Goal: Information Seeking & Learning: Compare options

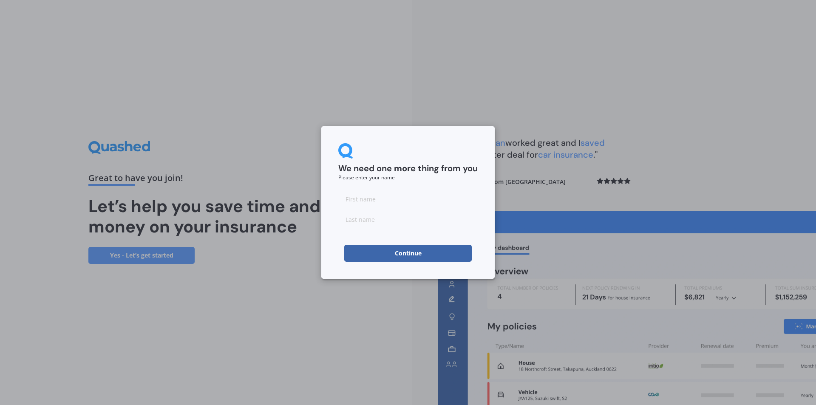
click at [357, 202] on input at bounding box center [407, 198] width 139 height 17
type input "Lesley"
click at [349, 220] on input at bounding box center [407, 219] width 139 height 17
type input "White"
click at [605, 92] on div "We need one more thing from you Please enter your name Lesley White Continue" at bounding box center [408, 202] width 816 height 405
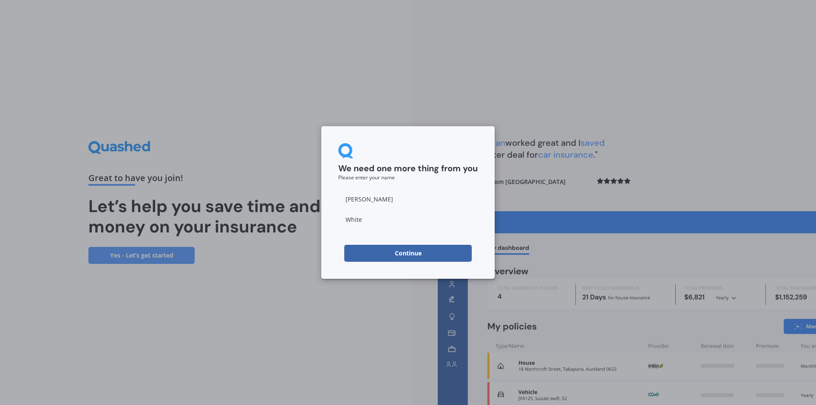
click at [411, 253] on button "Continue" at bounding box center [408, 253] width 128 height 17
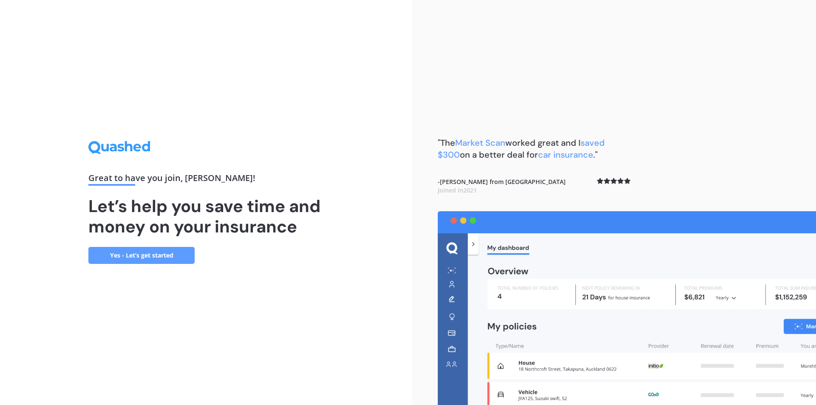
click at [139, 254] on link "Yes - Let’s get started" at bounding box center [141, 255] width 106 height 17
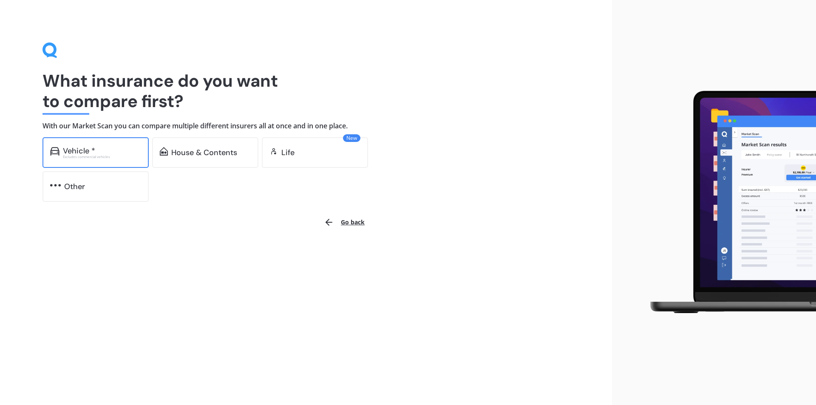
click at [86, 155] on div "Excludes commercial vehicles" at bounding box center [102, 156] width 78 height 3
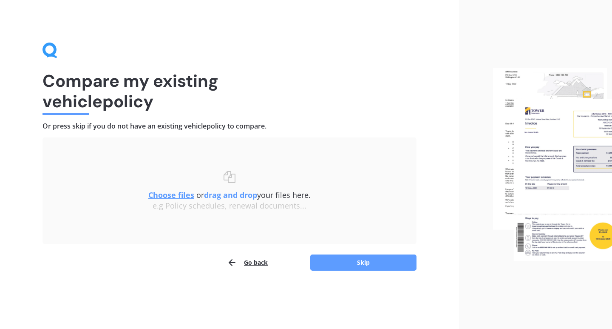
click at [231, 176] on div "Choose files or drag and drop your files here. Choose files or photos e.g Polic…" at bounding box center [230, 191] width 340 height 40
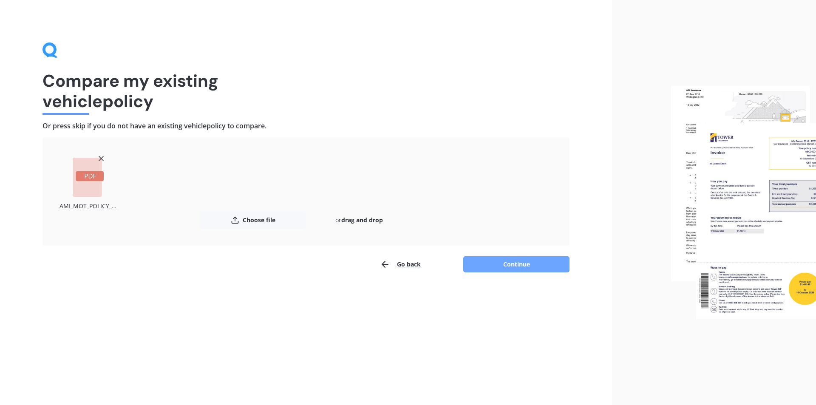
click at [519, 265] on button "Continue" at bounding box center [516, 264] width 106 height 16
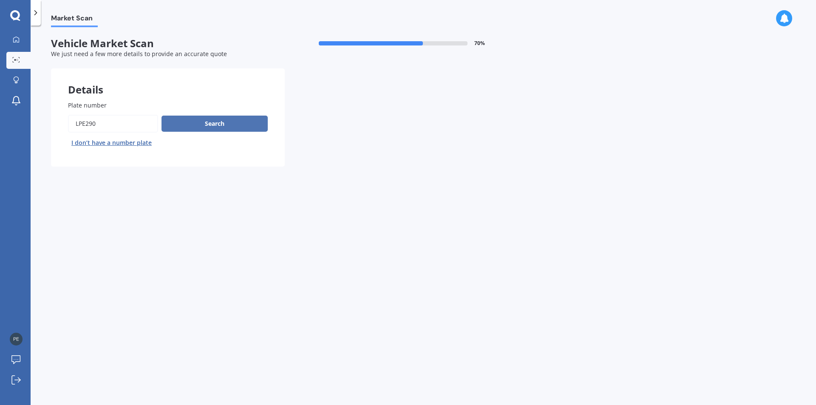
click at [211, 123] on button "Search" at bounding box center [215, 124] width 106 height 16
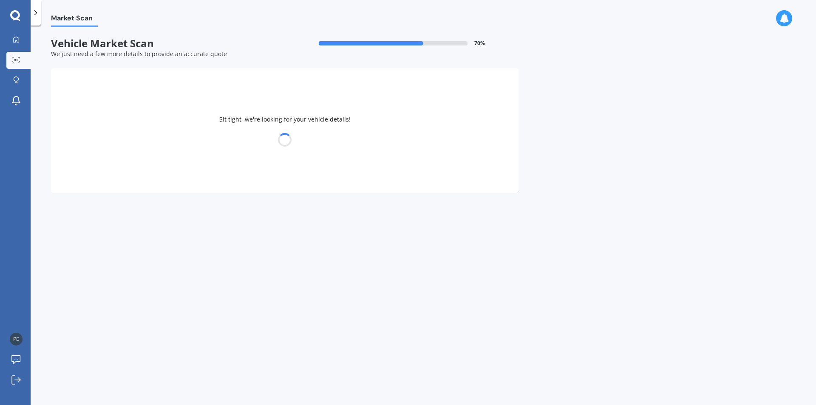
select select "TOYOTA"
select select "KLUGER"
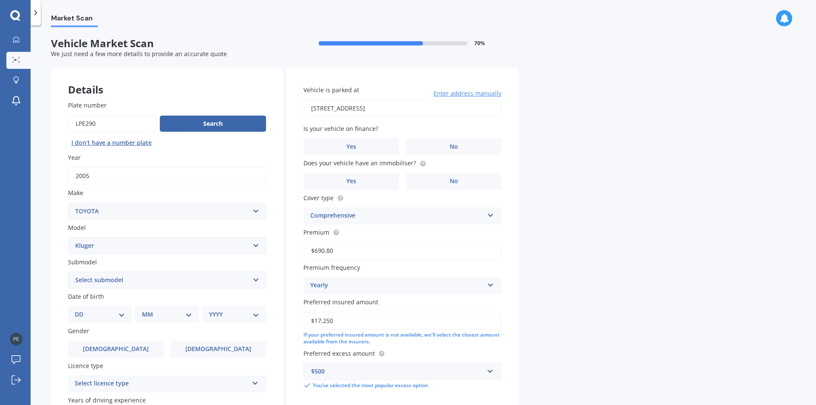
click at [86, 315] on select "DD 01 02 03 04 05 06 07 08 09 10 11 12 13 14 15 16 17 18 19 20 21 22 23 24 25 2…" at bounding box center [100, 314] width 50 height 9
select select "06"
click at [82, 310] on select "DD 01 02 03 04 05 06 07 08 09 10 11 12 13 14 15 16 17 18 19 20 21 22 23 24 25 2…" at bounding box center [100, 314] width 50 height 9
click at [161, 312] on select "MM 01 02 03 04 05 06 07 08 09 10 11 12" at bounding box center [168, 314] width 47 height 9
select select "12"
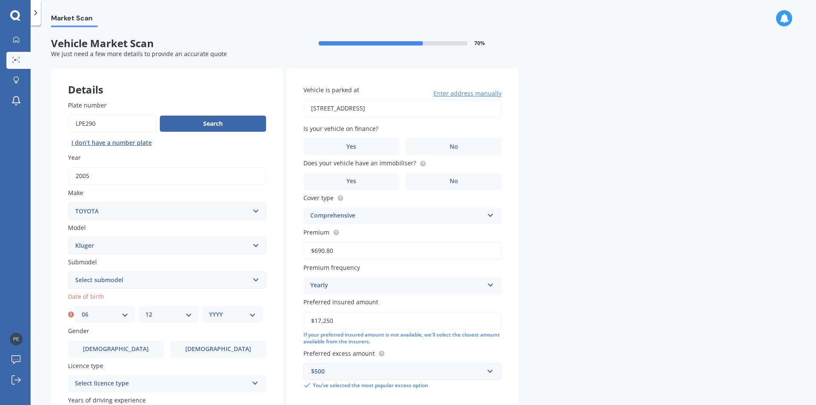
click at [145, 310] on select "MM 01 02 03 04 05 06 07 08 09 10 11 12" at bounding box center [168, 314] width 47 height 9
click at [215, 315] on select "YYYY 2025 2024 2023 2022 2021 2020 2019 2018 2017 2016 2015 2014 2013 2012 2011…" at bounding box center [232, 314] width 47 height 9
select select "1954"
click at [209, 310] on select "YYYY 2025 2024 2023 2022 2021 2020 2019 2018 2017 2016 2015 2014 2013 2012 2011…" at bounding box center [232, 314] width 47 height 9
click at [204, 349] on label "[DEMOGRAPHIC_DATA]" at bounding box center [218, 349] width 96 height 17
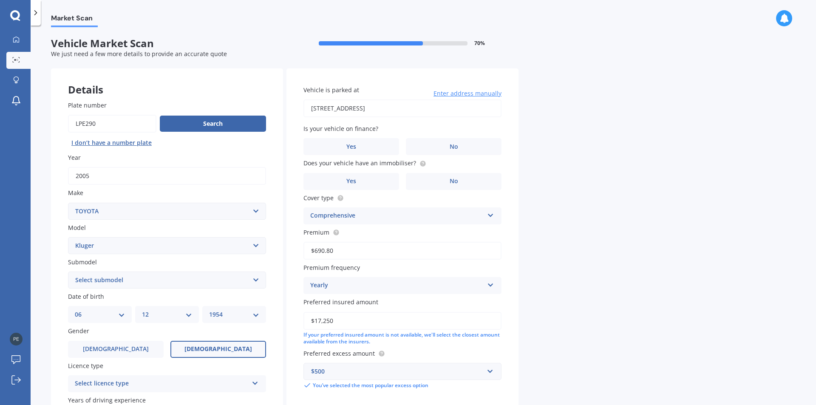
click at [0, 0] on input "[DEMOGRAPHIC_DATA]" at bounding box center [0, 0] width 0 height 0
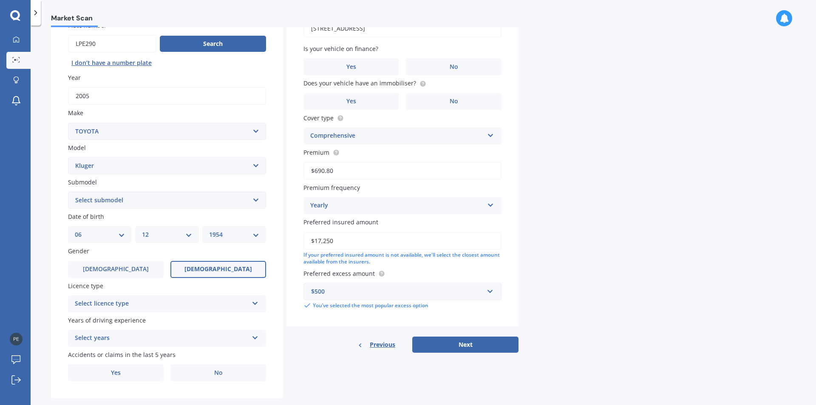
scroll to position [95, 0]
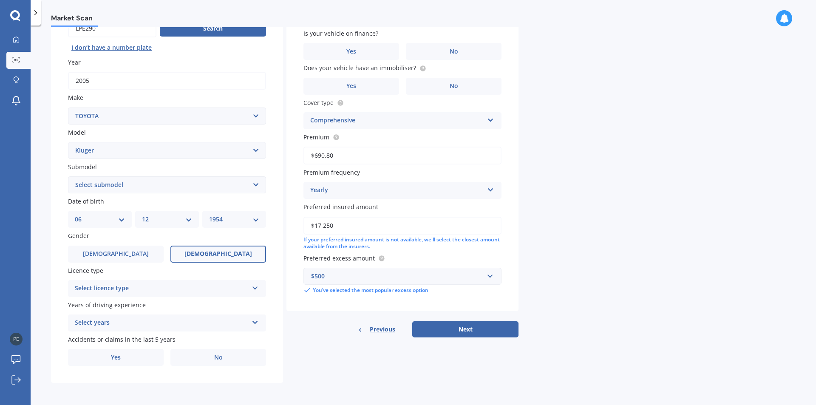
click at [253, 287] on icon at bounding box center [255, 287] width 7 height 6
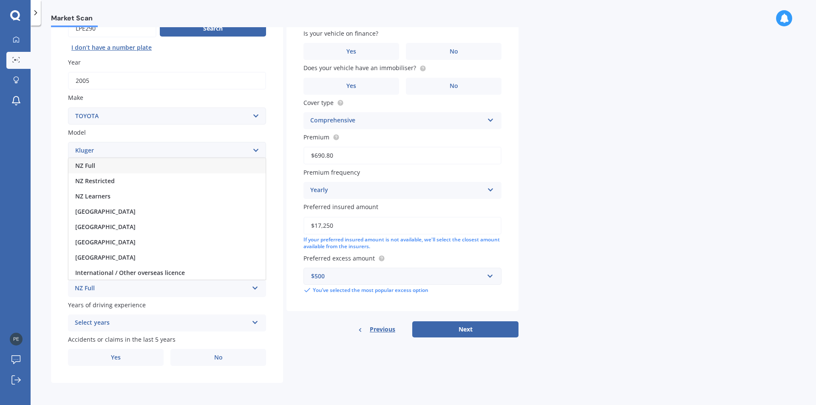
click at [129, 166] on div "NZ Full" at bounding box center [166, 165] width 197 height 15
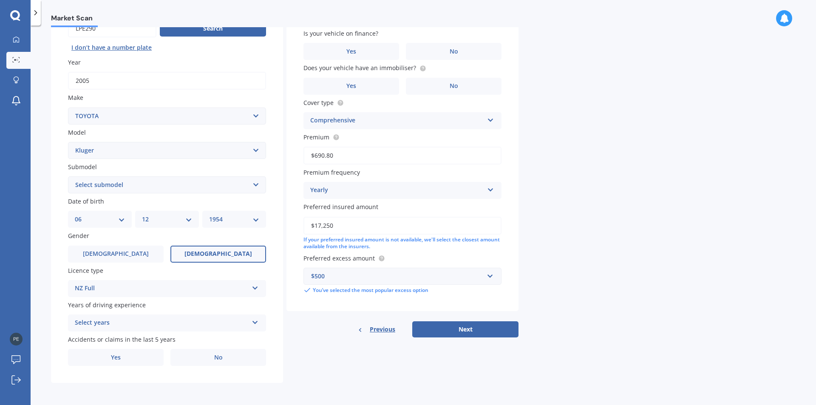
click at [255, 324] on icon at bounding box center [255, 321] width 7 height 6
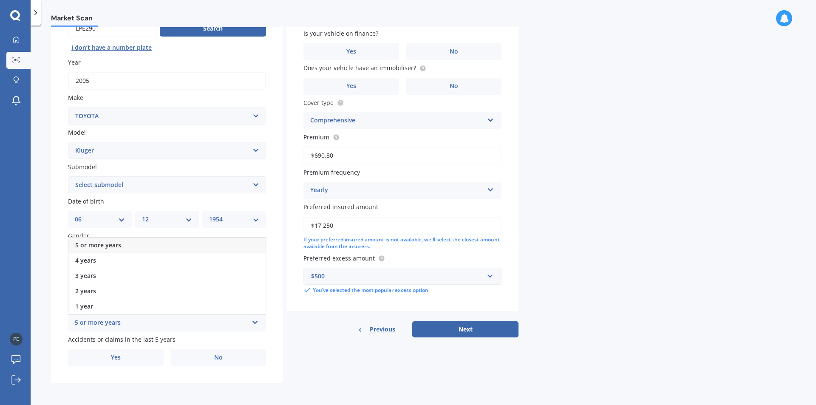
click at [163, 244] on div "5 or more years" at bounding box center [166, 245] width 197 height 15
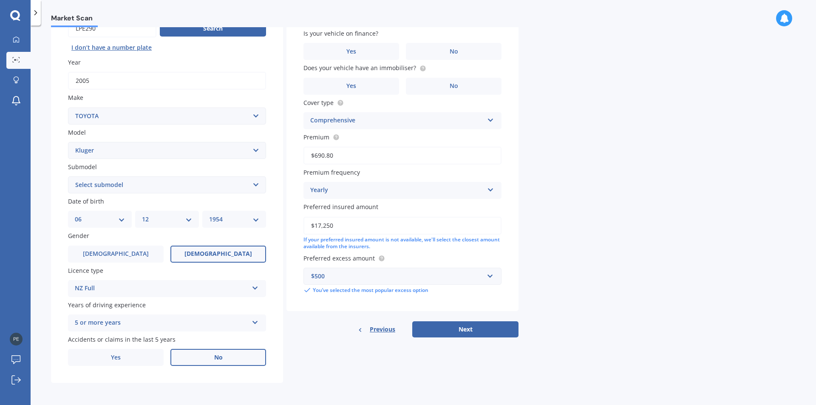
click at [216, 359] on span "No" at bounding box center [218, 357] width 9 height 7
click at [0, 0] on input "No" at bounding box center [0, 0] width 0 height 0
click at [461, 49] on label "No" at bounding box center [454, 51] width 96 height 17
click at [0, 0] on input "No" at bounding box center [0, 0] width 0 height 0
click at [450, 87] on span "No" at bounding box center [454, 85] width 9 height 7
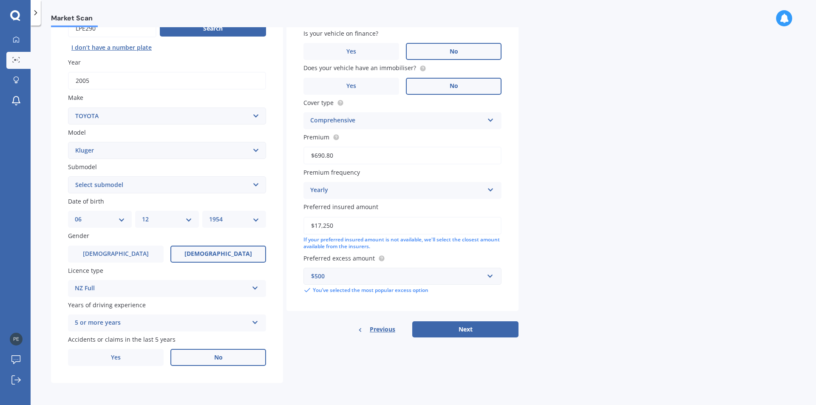
click at [0, 0] on input "No" at bounding box center [0, 0] width 0 height 0
click at [468, 331] on button "Next" at bounding box center [465, 329] width 106 height 16
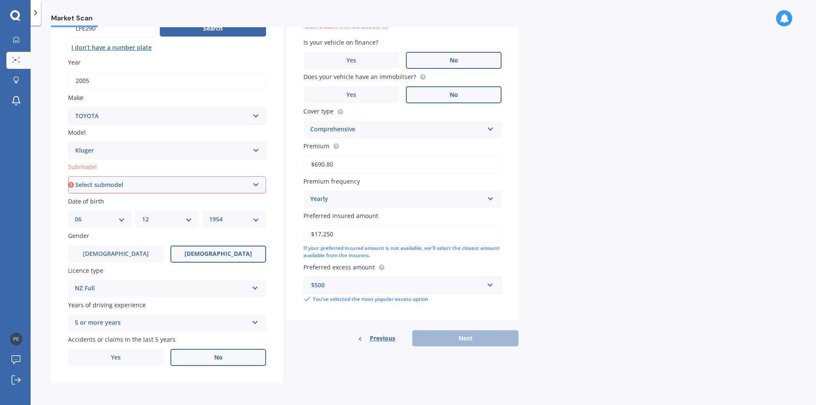
click at [252, 186] on select "Select submodel (All)" at bounding box center [167, 184] width 198 height 17
select select "(ALL)"
click at [68, 176] on select "Select submodel (All)" at bounding box center [167, 184] width 198 height 17
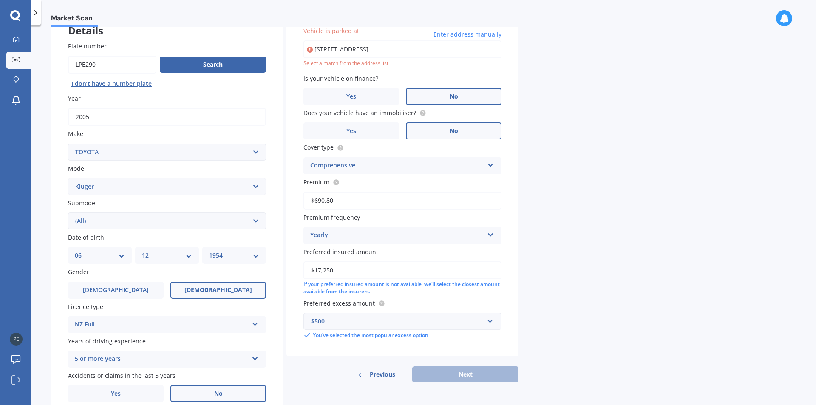
scroll to position [58, 0]
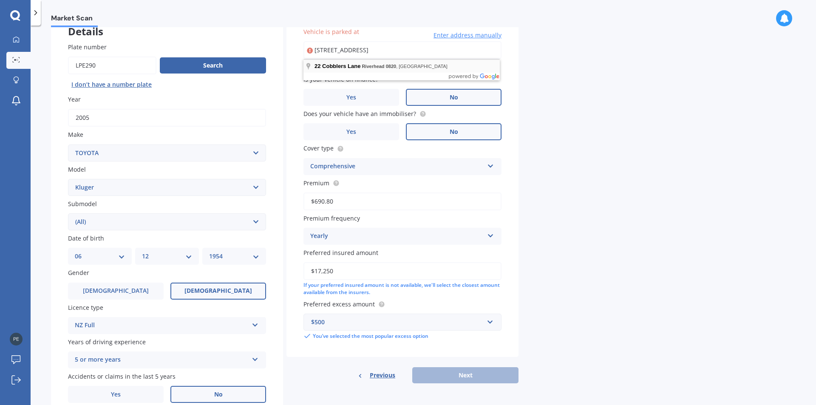
type input "[STREET_ADDRESS]"
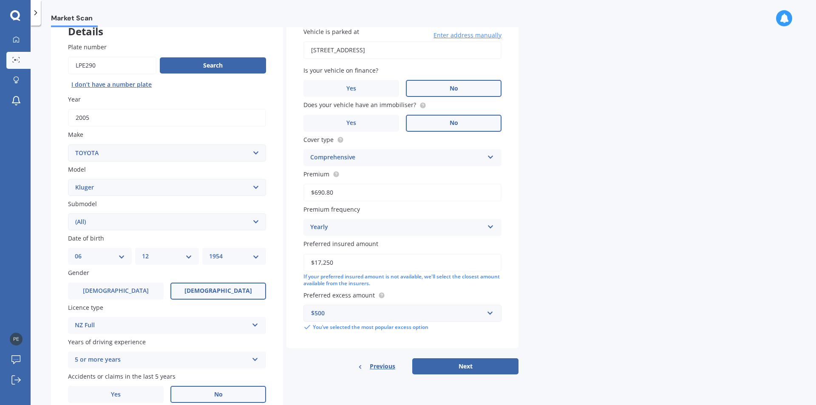
click at [465, 368] on button "Next" at bounding box center [465, 366] width 106 height 16
select select "06"
select select "12"
select select "1954"
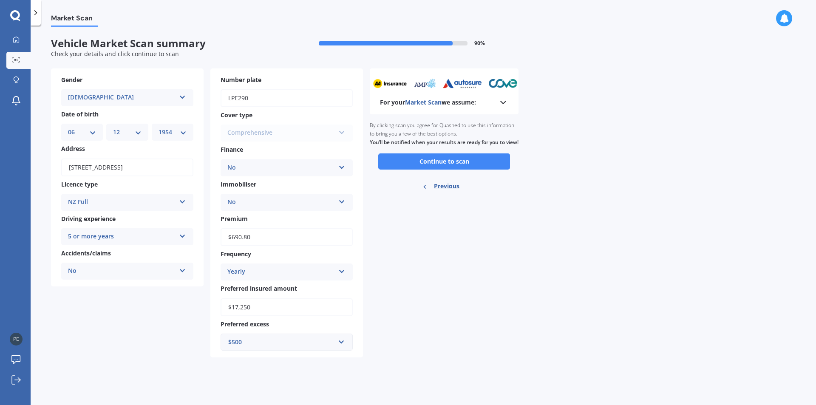
scroll to position [0, 0]
click at [434, 169] on button "Continue to scan" at bounding box center [444, 161] width 132 height 16
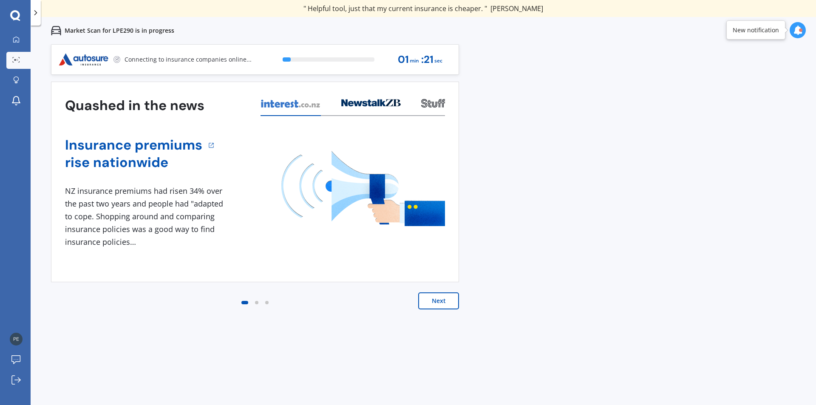
click at [439, 301] on button "Next" at bounding box center [438, 300] width 41 height 17
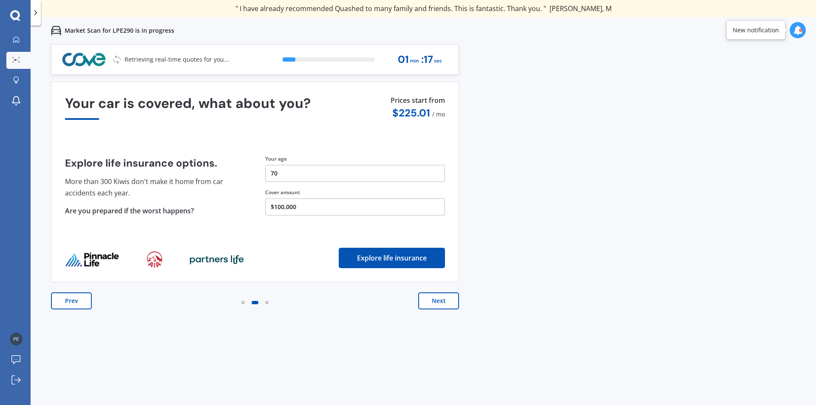
click at [437, 305] on button "Next" at bounding box center [438, 300] width 41 height 17
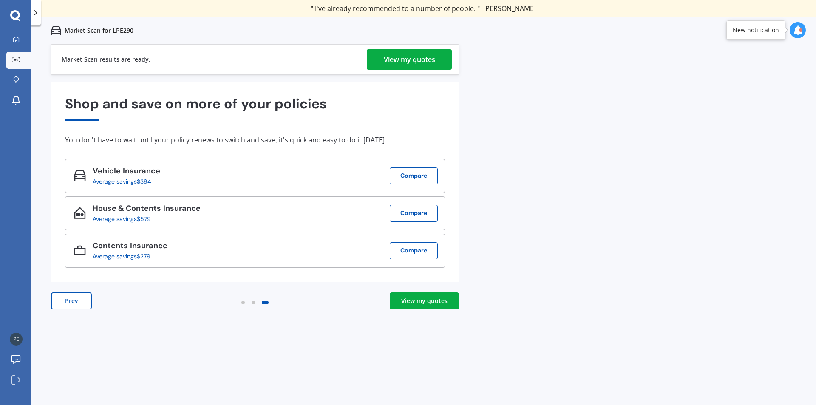
click at [397, 57] on div "View my quotes" at bounding box center [409, 59] width 51 height 20
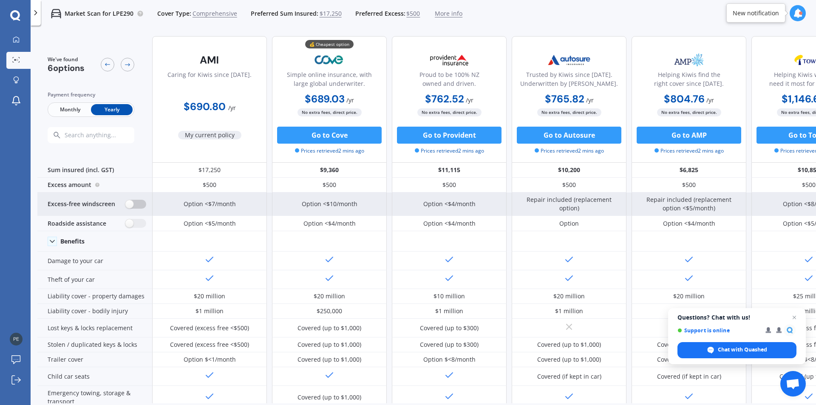
click at [131, 206] on label at bounding box center [135, 204] width 21 height 9
radio input "true"
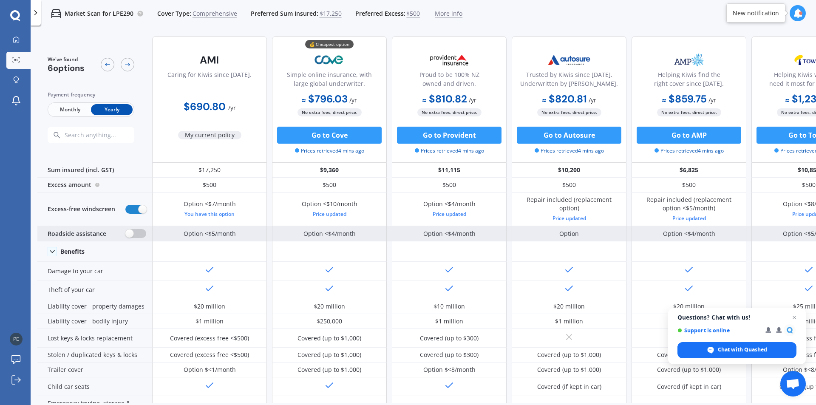
click at [129, 235] on label at bounding box center [135, 233] width 21 height 9
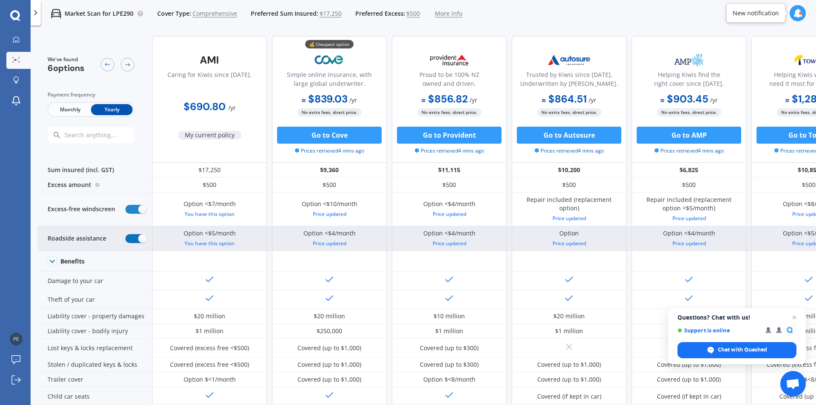
click at [139, 238] on label at bounding box center [135, 238] width 21 height 9
radio input "false"
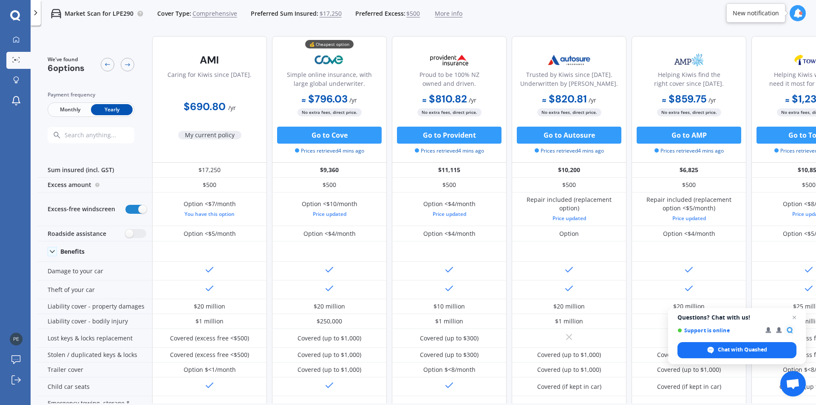
click at [763, 17] on div "New notification" at bounding box center [756, 13] width 46 height 9
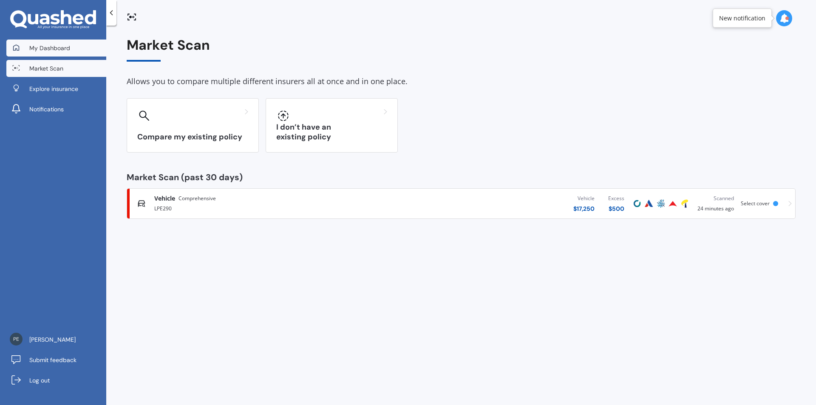
click at [44, 44] on span "My Dashboard" at bounding box center [49, 48] width 41 height 9
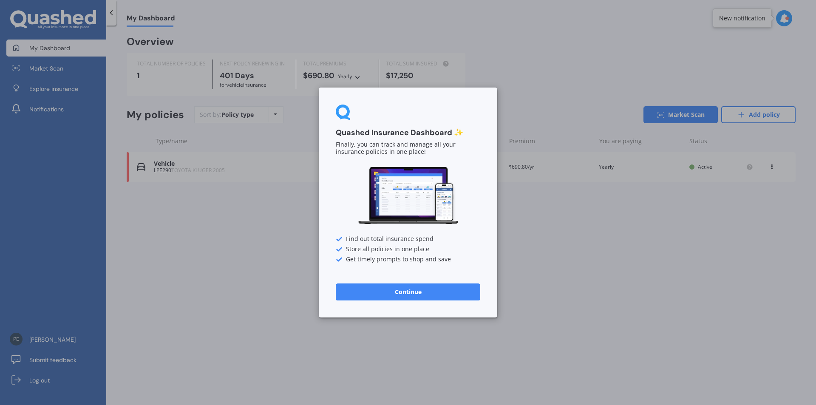
click at [407, 294] on button "Continue" at bounding box center [408, 292] width 145 height 17
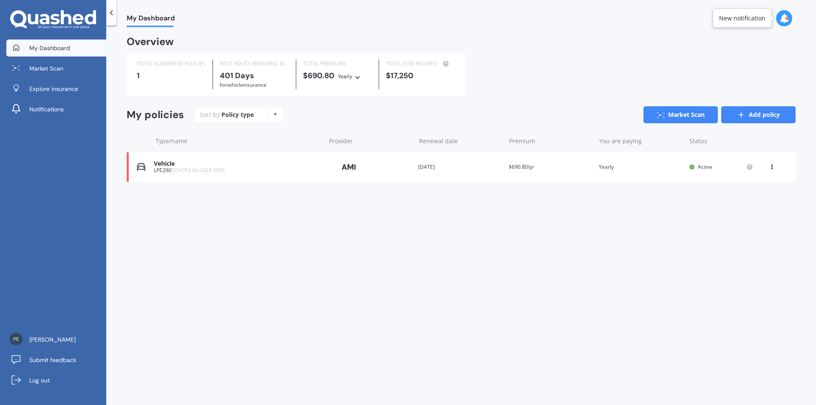
click at [740, 117] on icon at bounding box center [741, 115] width 9 height 9
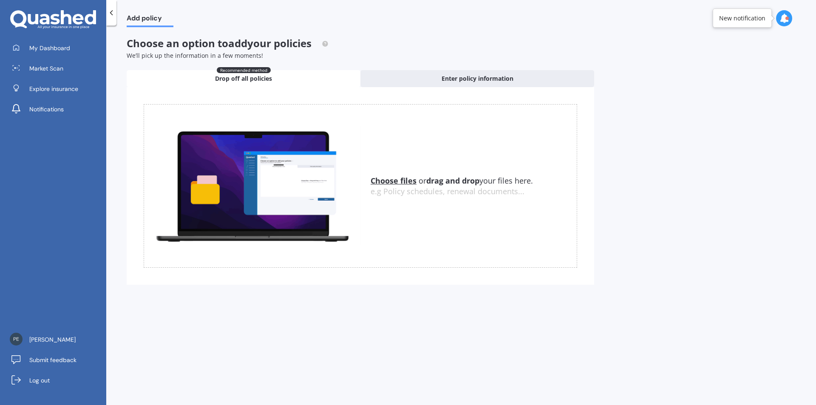
click at [252, 78] on span "Drop off all policies" at bounding box center [243, 78] width 57 height 9
click at [224, 78] on span "Drop off all policies" at bounding box center [243, 78] width 57 height 9
click at [146, 20] on span "Add policy" at bounding box center [150, 19] width 47 height 11
click at [237, 71] on span "Recommended method" at bounding box center [244, 70] width 54 height 6
click at [238, 79] on span "Drop off all policies" at bounding box center [243, 78] width 57 height 9
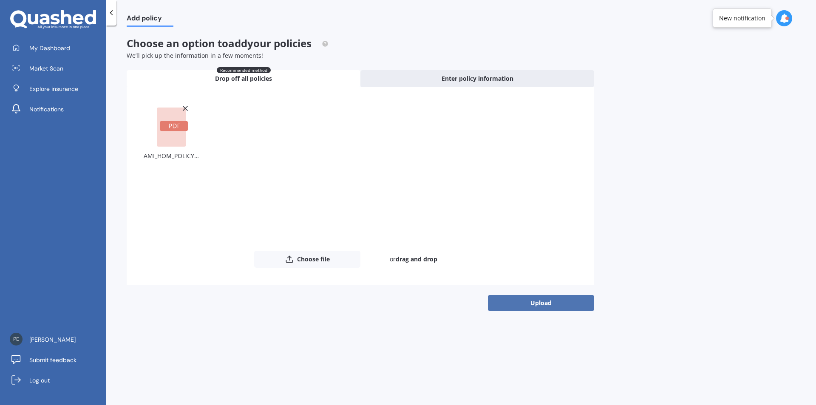
click at [544, 303] on button "Upload" at bounding box center [541, 303] width 106 height 16
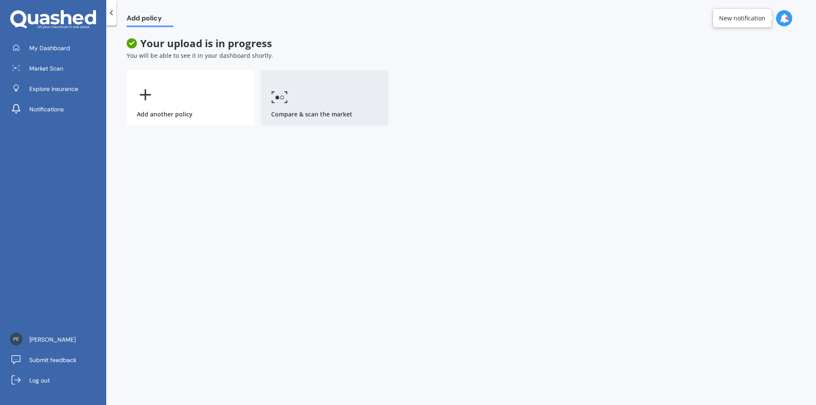
click at [292, 102] on link "Compare & scan the market" at bounding box center [325, 97] width 128 height 55
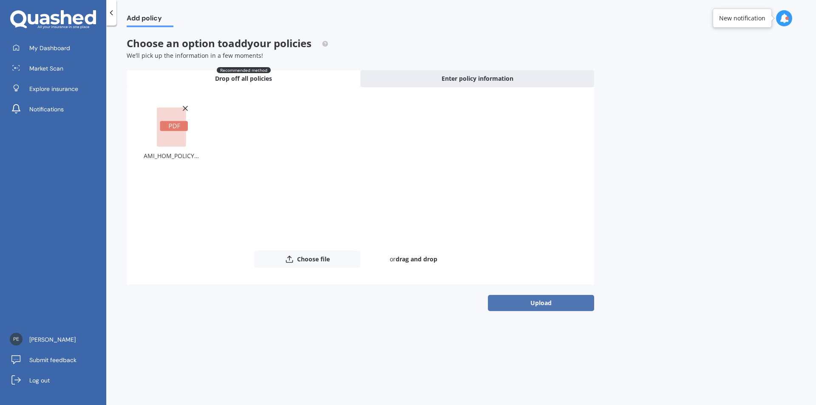
click at [544, 302] on button "Upload" at bounding box center [541, 303] width 106 height 16
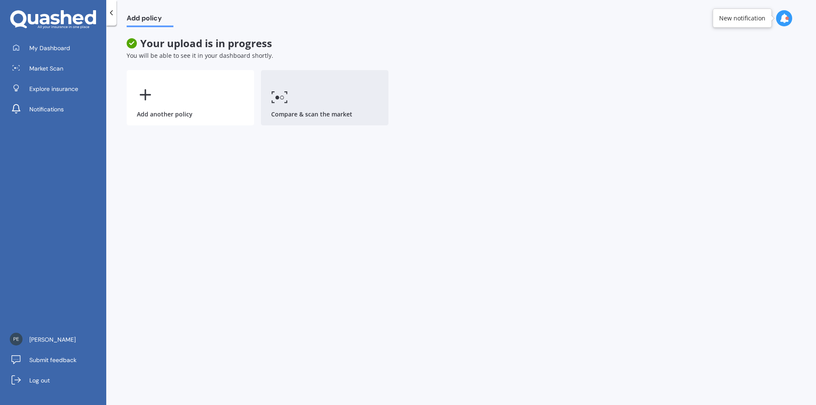
click at [284, 98] on icon at bounding box center [279, 97] width 17 height 12
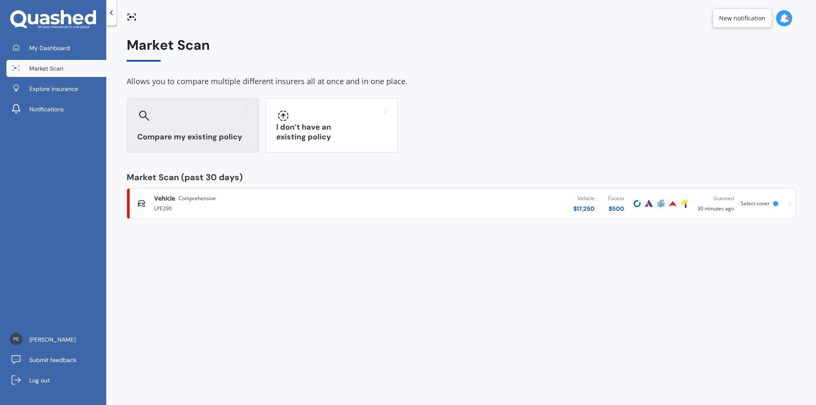
click at [176, 124] on div "Compare my existing policy" at bounding box center [193, 125] width 132 height 54
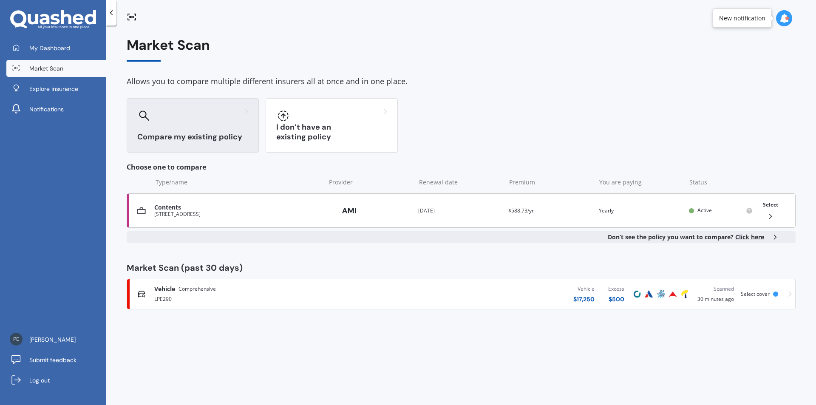
click at [201, 213] on div "[STREET_ADDRESS]" at bounding box center [237, 214] width 167 height 6
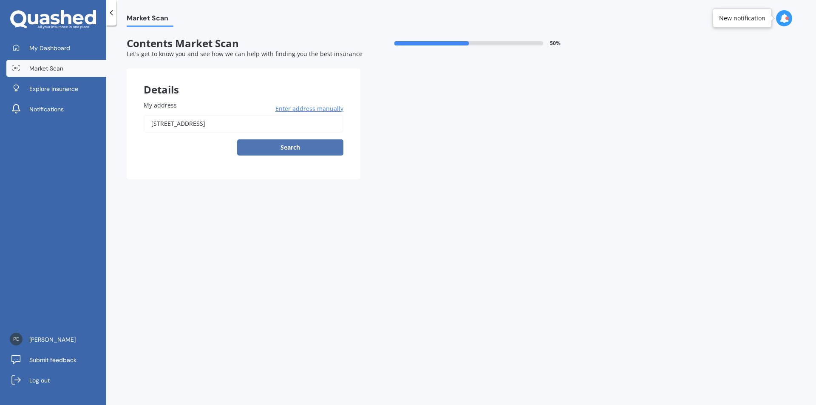
click at [293, 146] on button "Search" at bounding box center [290, 147] width 106 height 16
type input "[STREET_ADDRESS]"
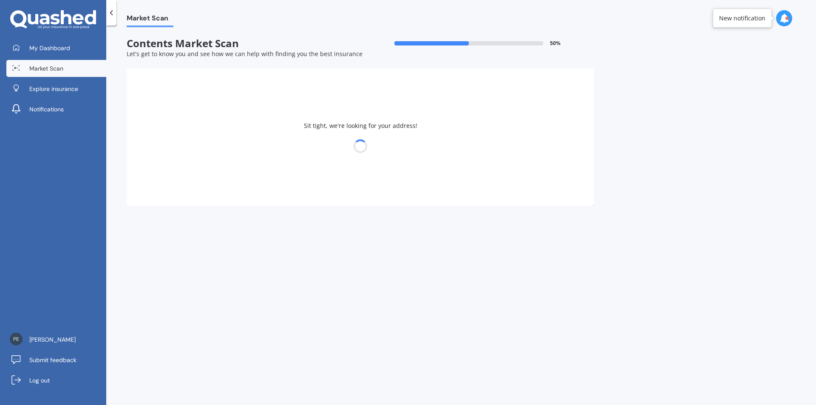
select select "06"
select select "12"
select select "1954"
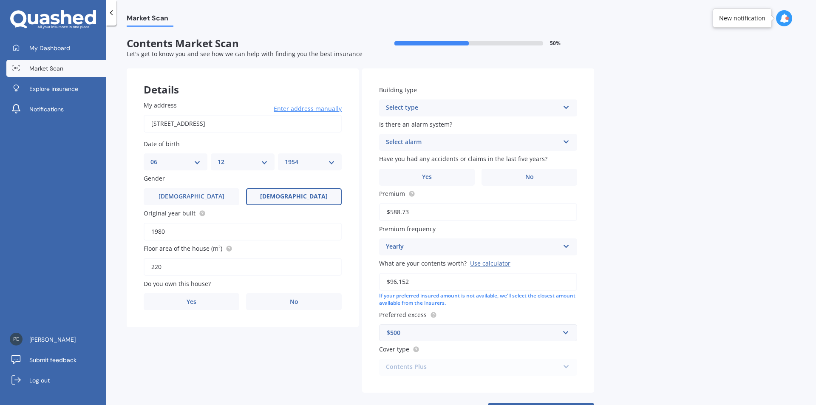
click at [189, 230] on input "1980" at bounding box center [243, 232] width 198 height 18
type input "1986"
click at [188, 301] on span "Yes" at bounding box center [192, 301] width 10 height 7
click at [0, 0] on input "Yes" at bounding box center [0, 0] width 0 height 0
click at [329, 336] on icon at bounding box center [330, 335] width 7 height 6
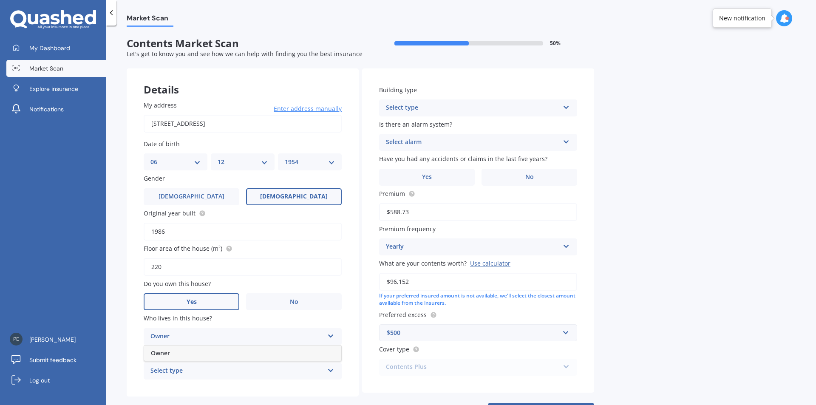
click at [281, 355] on div "Owner" at bounding box center [242, 353] width 197 height 15
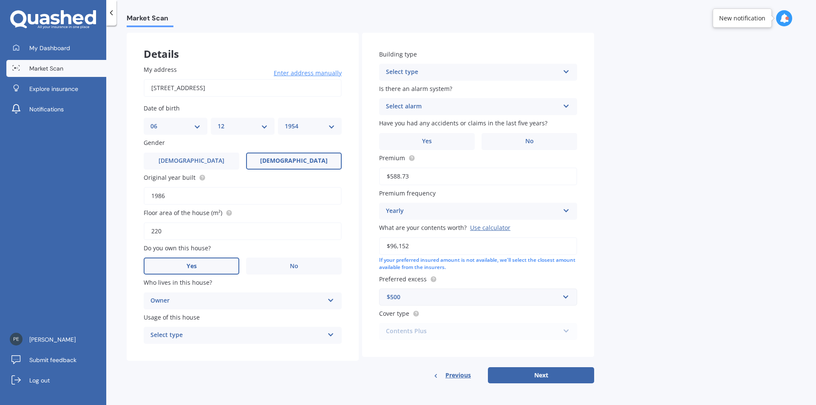
scroll to position [36, 0]
click at [331, 333] on icon at bounding box center [330, 333] width 7 height 6
click at [232, 351] on div "Permanent" at bounding box center [242, 351] width 197 height 15
click at [566, 72] on icon at bounding box center [566, 70] width 7 height 6
click at [449, 91] on div "Freestanding" at bounding box center [478, 88] width 197 height 15
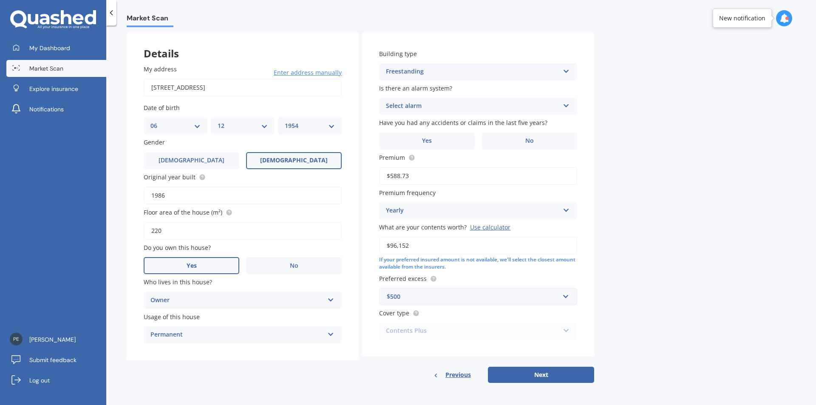
click at [564, 107] on icon at bounding box center [566, 104] width 7 height 6
click at [431, 138] on span "Yes, not monitored" at bounding box center [414, 138] width 56 height 8
click at [428, 142] on span "Yes" at bounding box center [427, 140] width 10 height 7
click at [0, 0] on input "Yes" at bounding box center [0, 0] width 0 height 0
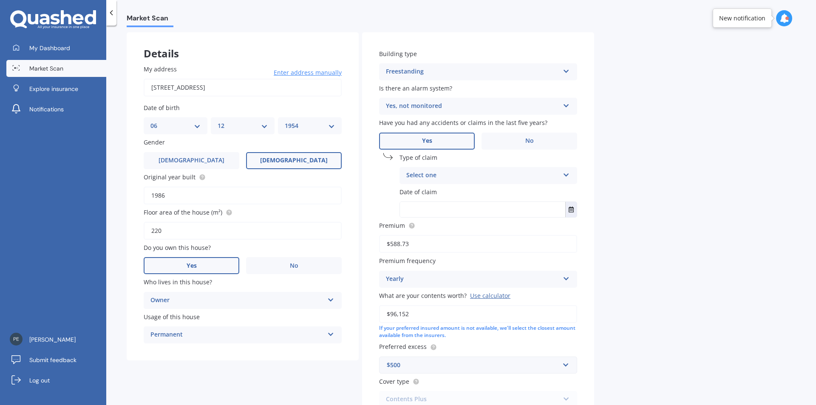
click at [567, 176] on icon at bounding box center [566, 173] width 7 height 6
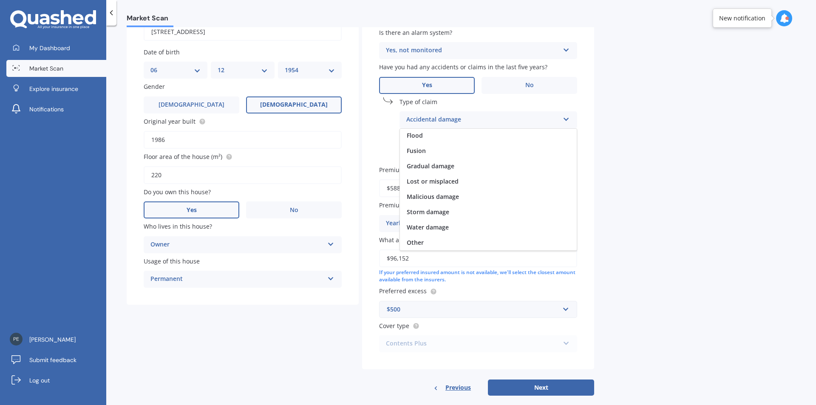
scroll to position [105, 0]
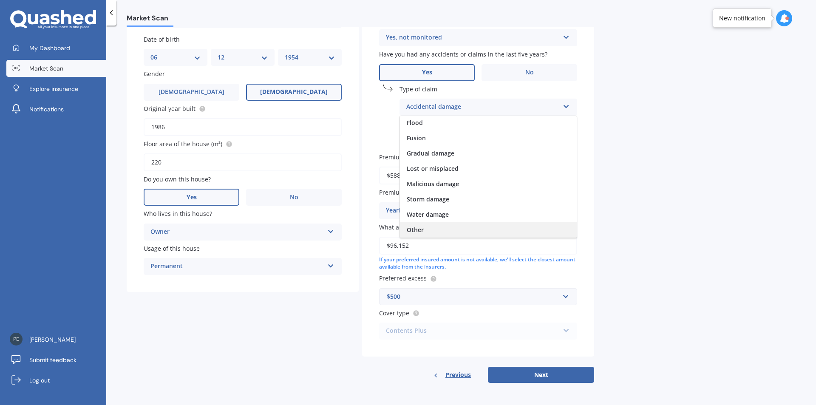
click at [412, 230] on span "Other" at bounding box center [415, 230] width 17 height 8
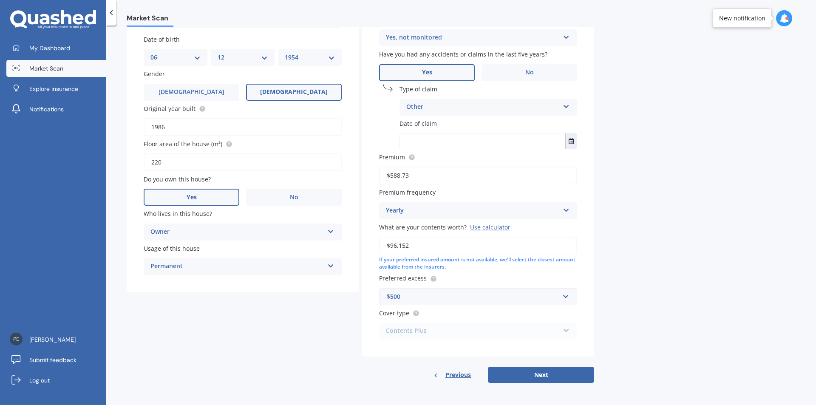
click at [467, 140] on input "text" at bounding box center [482, 140] width 165 height 15
click at [570, 140] on icon "Select date" at bounding box center [571, 141] width 5 height 6
click at [430, 144] on input "text" at bounding box center [482, 140] width 165 height 15
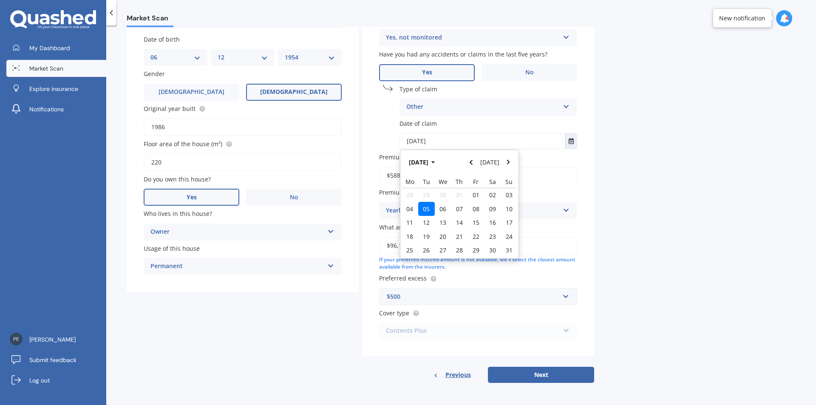
type input "[DATE]"
click at [426, 212] on span "05" at bounding box center [426, 209] width 7 height 8
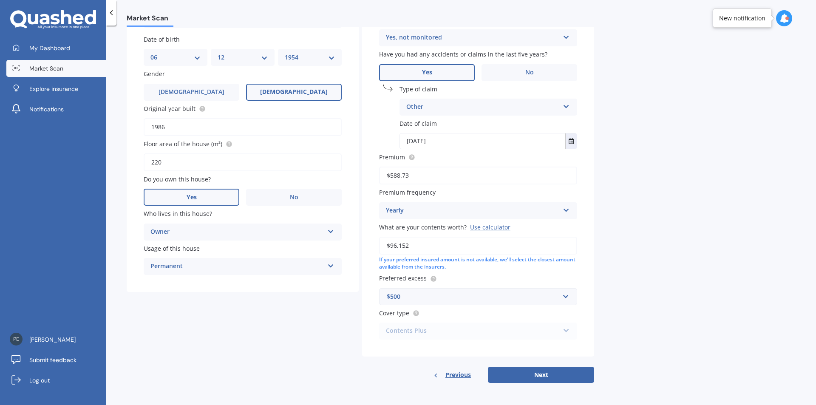
click at [567, 332] on div "Contents Plus Premier Contents Advanced Contents Standard Contents Contents Plus" at bounding box center [478, 331] width 198 height 17
click at [542, 376] on button "Next" at bounding box center [541, 375] width 106 height 16
select select "06"
select select "12"
select select "1954"
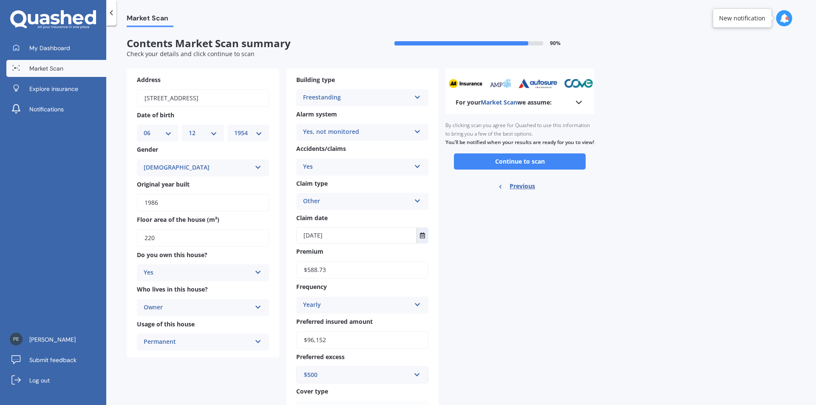
scroll to position [42, 0]
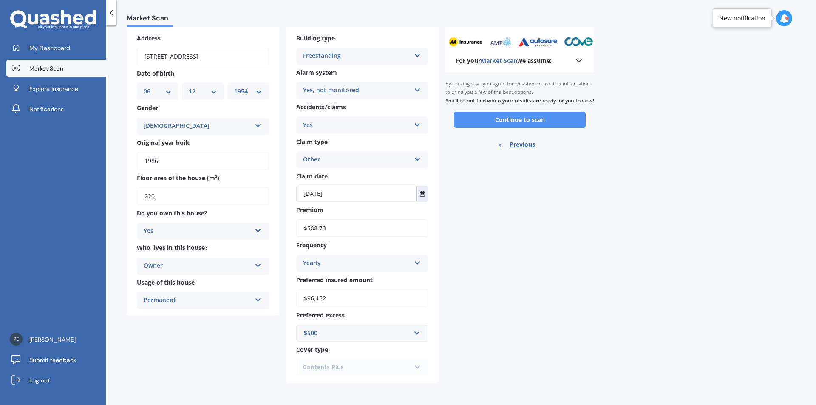
click at [523, 128] on button "Continue to scan" at bounding box center [520, 120] width 132 height 16
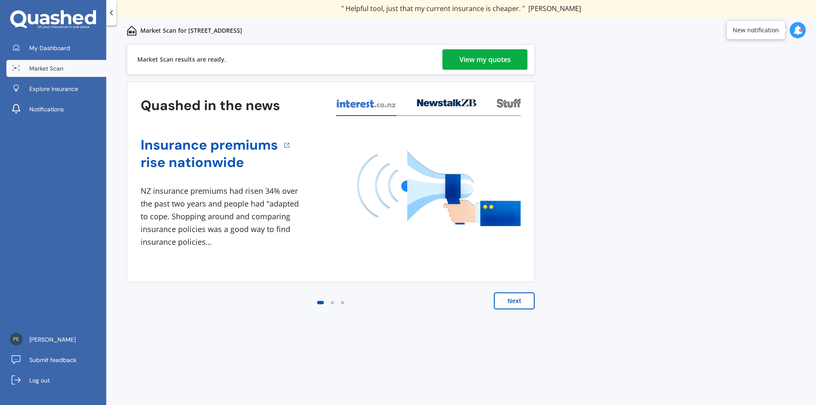
click at [485, 58] on div "View my quotes" at bounding box center [485, 59] width 51 height 20
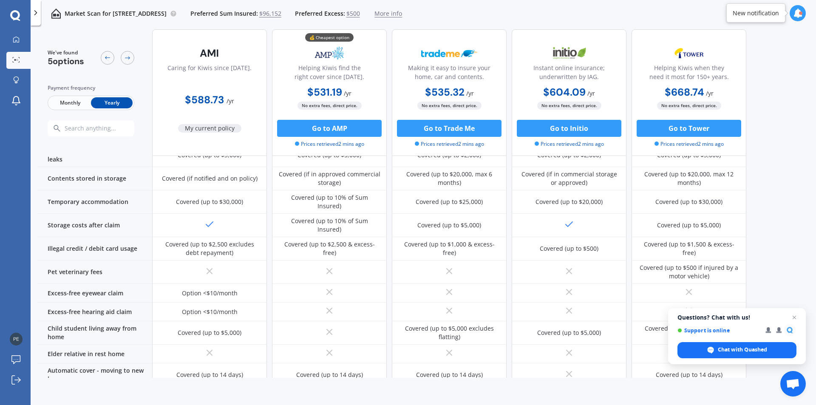
scroll to position [540, 0]
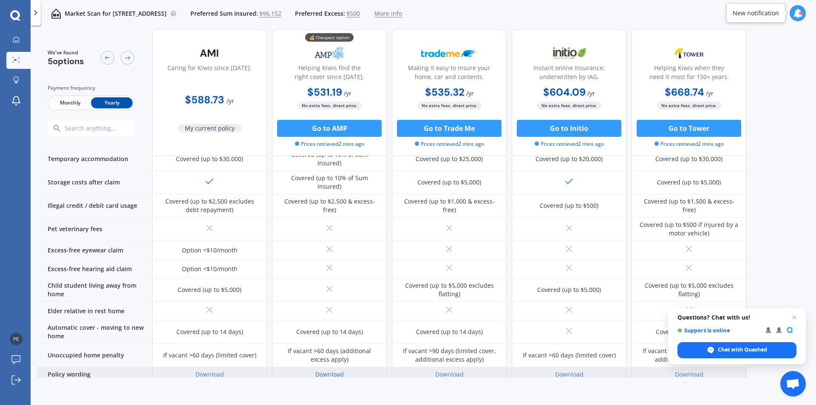
click at [326, 370] on link "Download" at bounding box center [329, 374] width 28 height 8
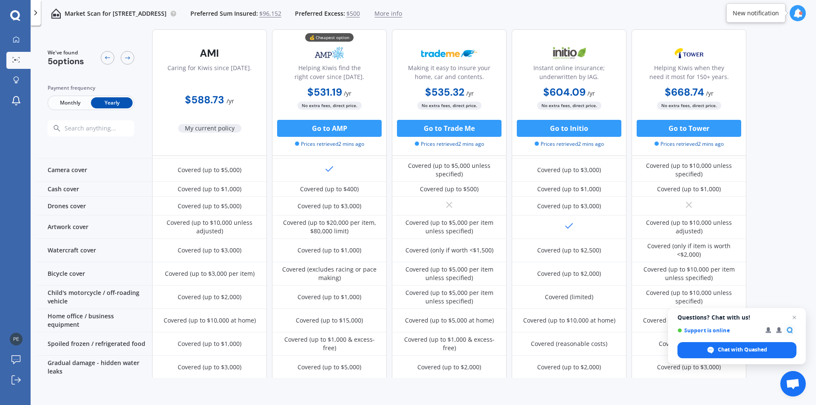
scroll to position [0, 0]
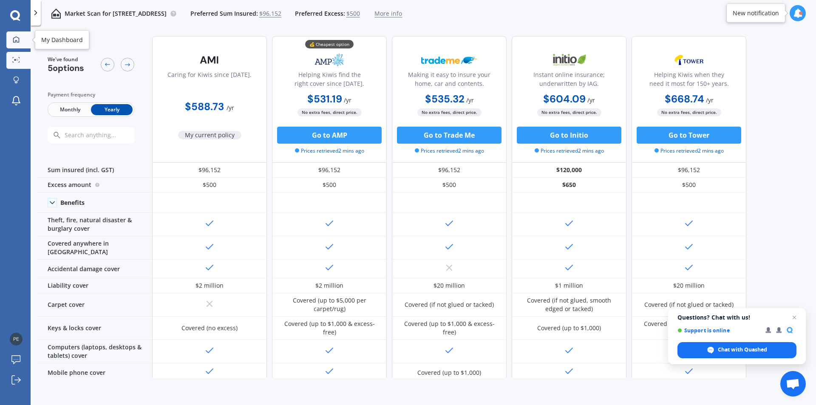
click at [19, 39] on icon at bounding box center [16, 39] width 6 height 6
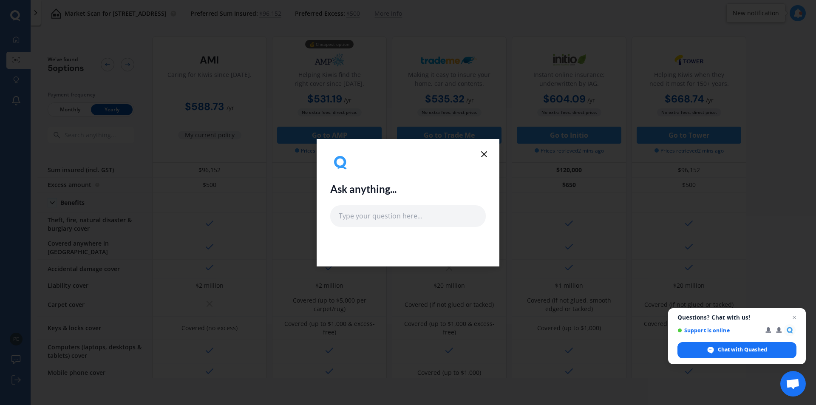
click at [482, 154] on icon at bounding box center [484, 154] width 10 height 10
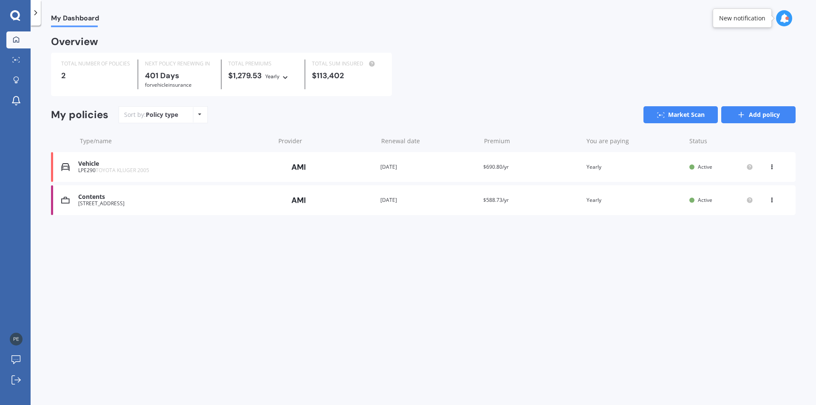
click at [748, 118] on link "Add policy" at bounding box center [758, 114] width 74 height 17
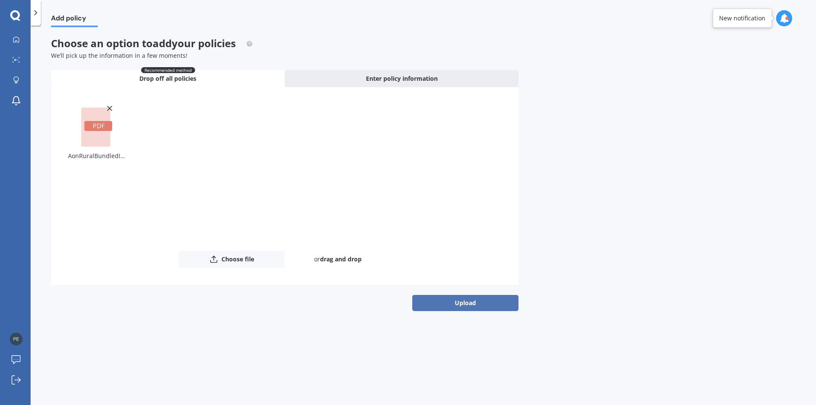
click at [465, 304] on button "Upload" at bounding box center [465, 303] width 106 height 16
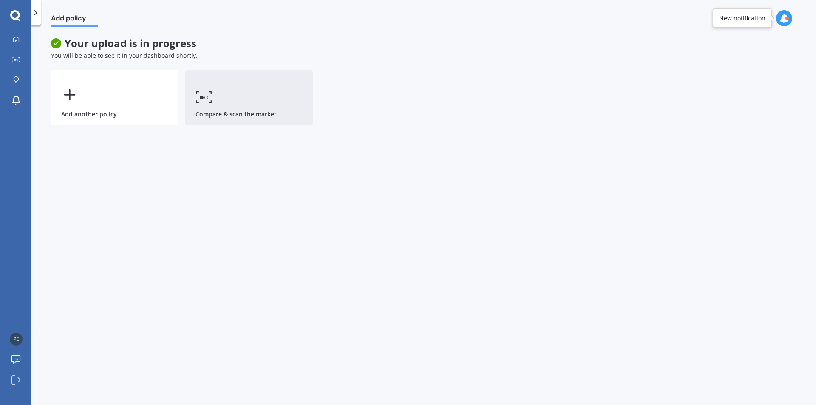
click at [205, 99] on circle at bounding box center [206, 97] width 3 height 3
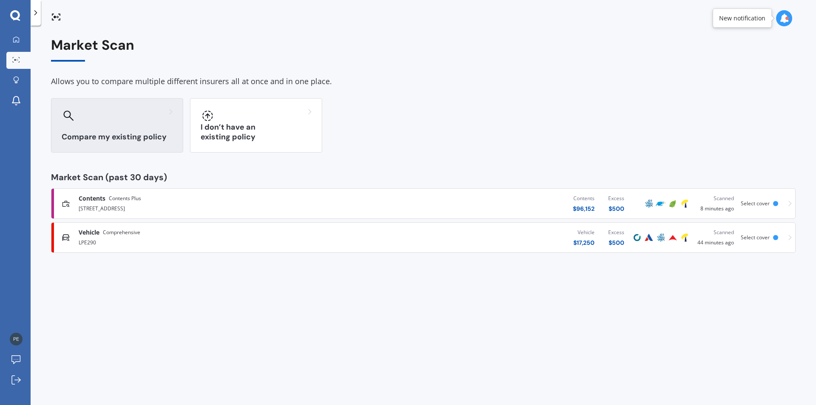
click at [125, 129] on div "Compare my existing policy" at bounding box center [117, 125] width 132 height 54
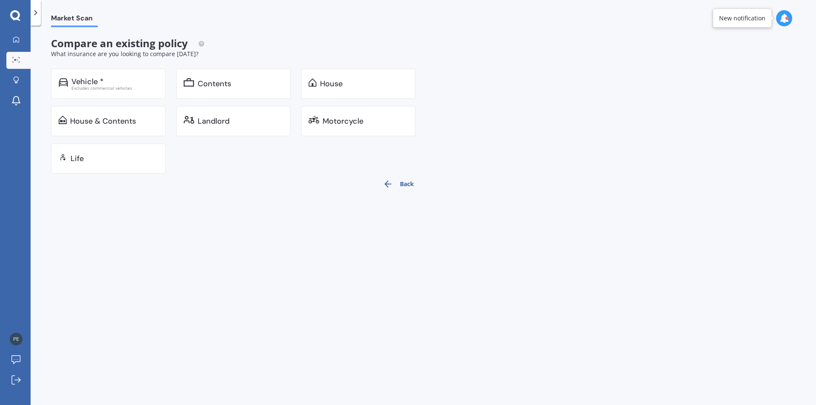
click at [410, 184] on button "Back" at bounding box center [398, 184] width 41 height 20
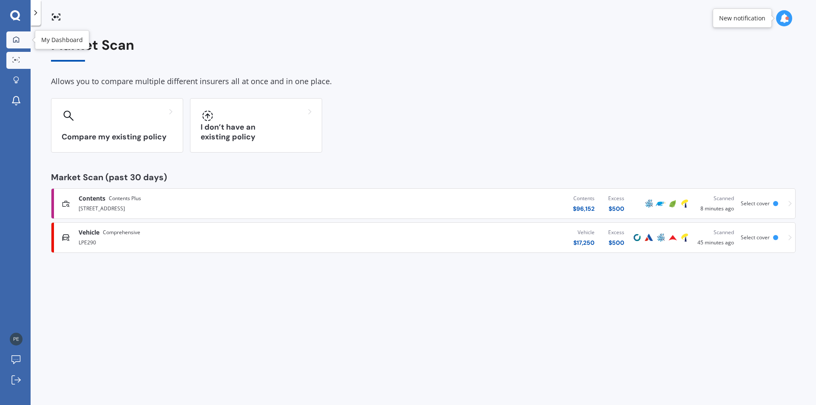
click at [17, 38] on icon at bounding box center [16, 39] width 7 height 7
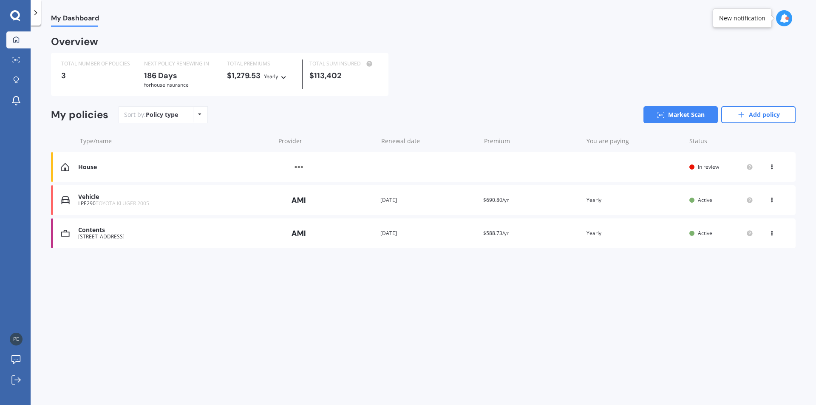
click at [166, 171] on div "House" at bounding box center [174, 167] width 193 height 7
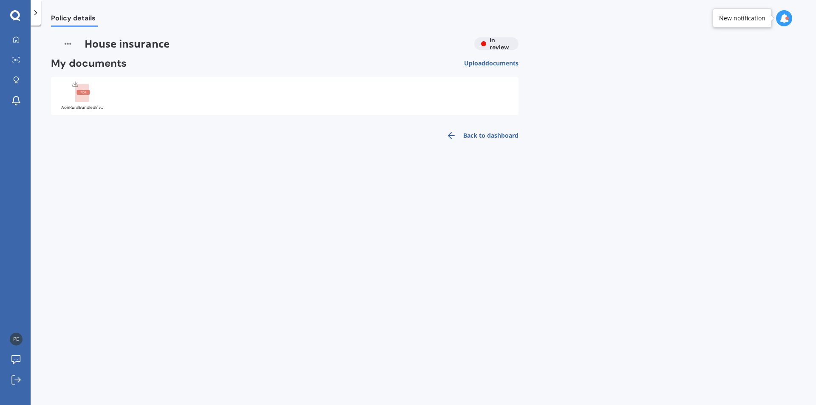
click at [495, 44] on div "House insurance In review" at bounding box center [285, 43] width 468 height 13
click at [494, 136] on link "Back to dashboard" at bounding box center [479, 135] width 77 height 20
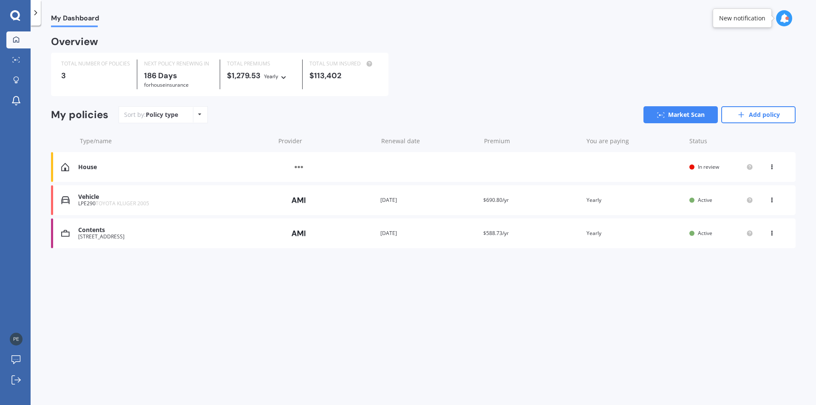
click at [346, 169] on div "Provider" at bounding box center [326, 167] width 96 height 16
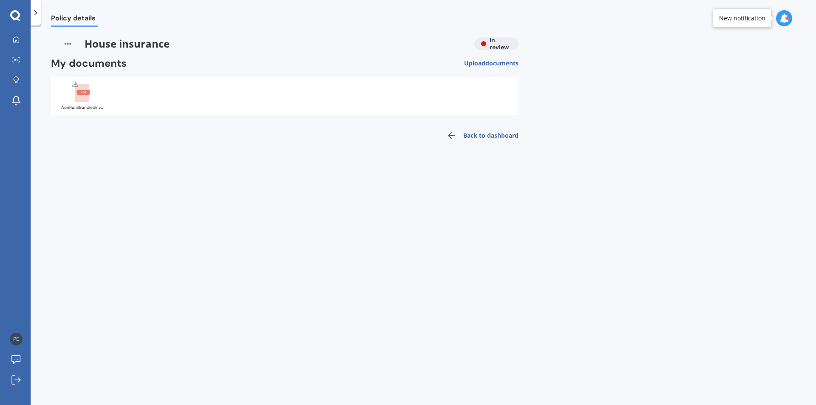
click at [468, 135] on link "Back to dashboard" at bounding box center [479, 135] width 77 height 20
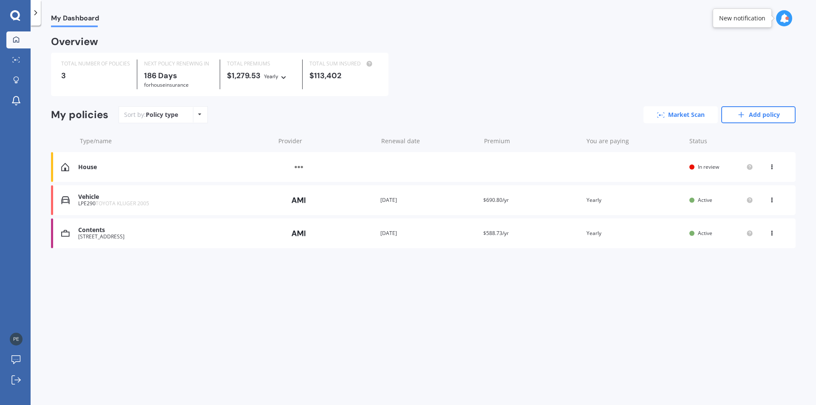
click at [676, 116] on link "Market Scan" at bounding box center [681, 114] width 74 height 17
click at [187, 169] on div "House" at bounding box center [174, 167] width 193 height 7
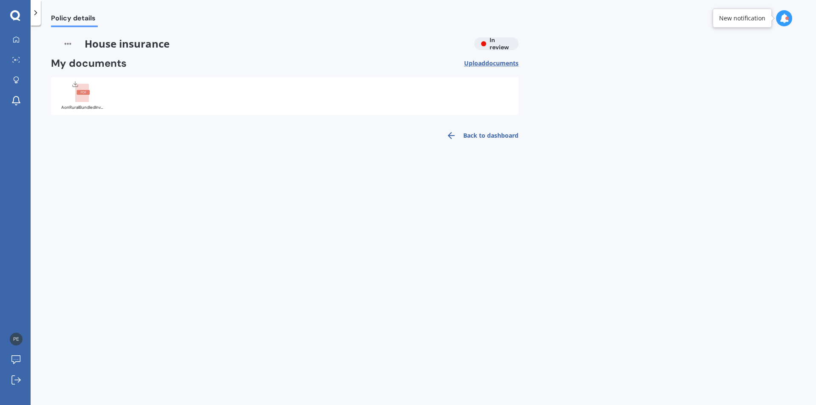
click at [496, 137] on link "Back to dashboard" at bounding box center [479, 135] width 77 height 20
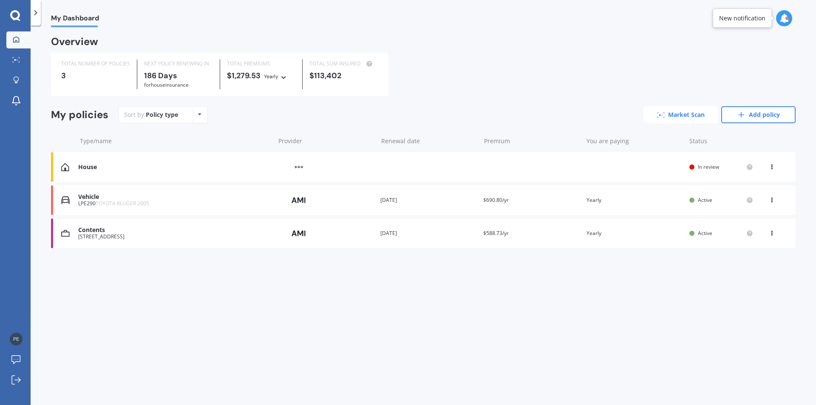
click at [687, 118] on link "Market Scan" at bounding box center [681, 114] width 74 height 17
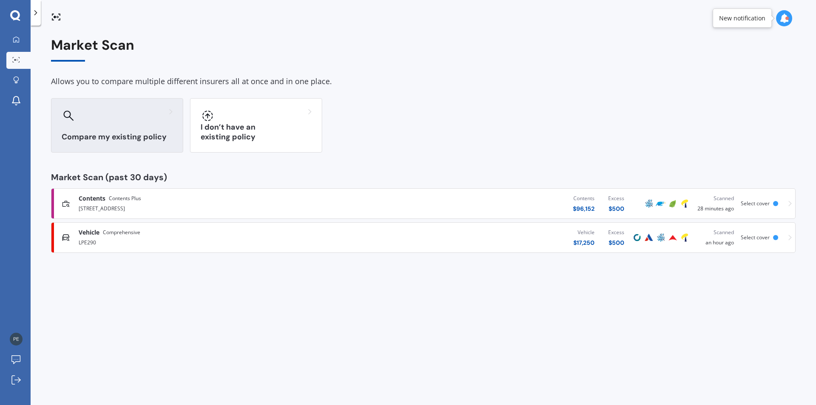
click at [124, 125] on div "Compare my existing policy" at bounding box center [117, 125] width 132 height 54
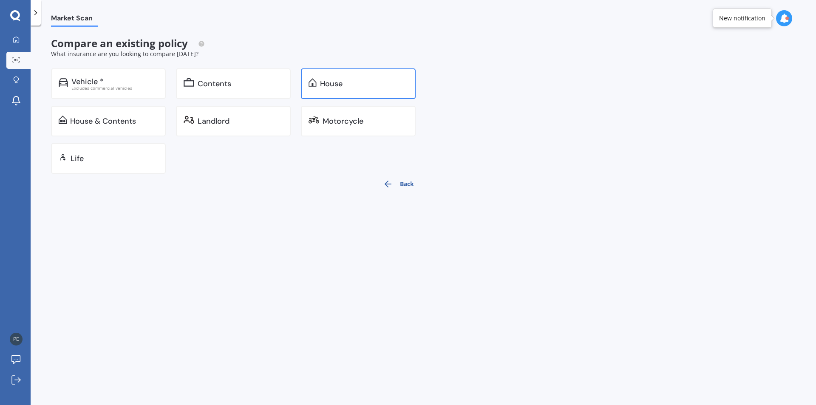
click at [321, 88] on div "House" at bounding box center [331, 83] width 23 height 9
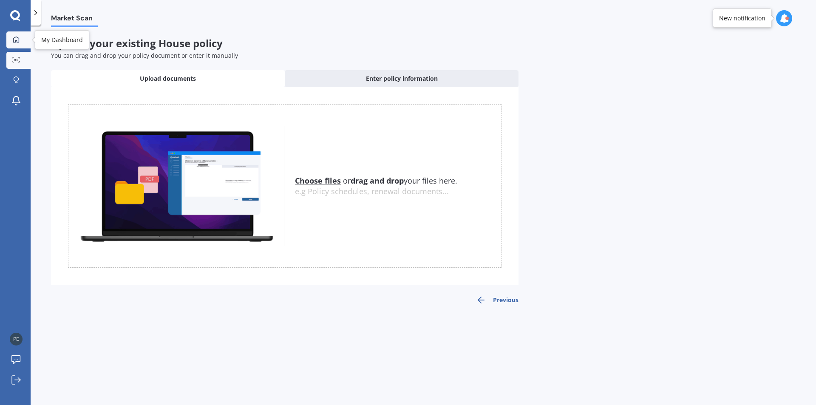
click at [13, 40] on icon at bounding box center [16, 39] width 6 height 6
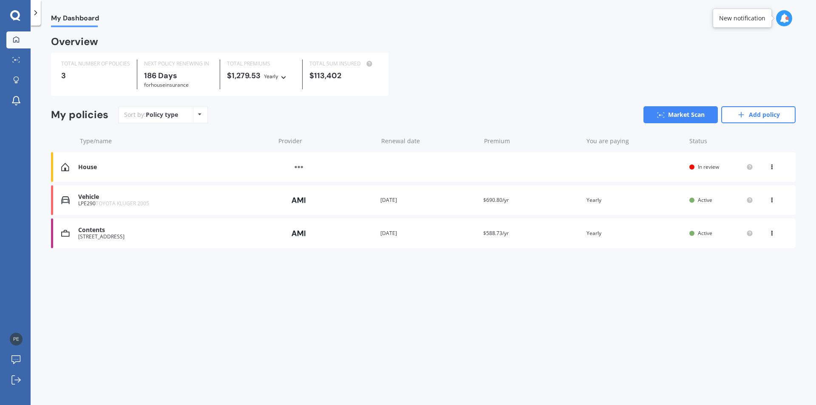
click at [90, 170] on div "House" at bounding box center [174, 167] width 193 height 7
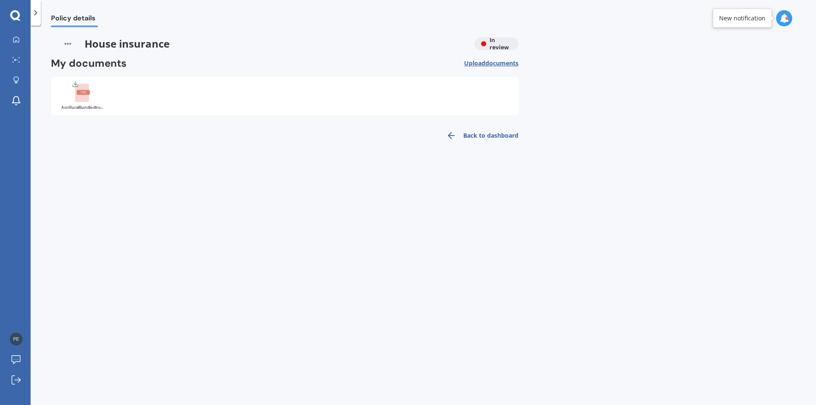
click at [501, 44] on div "House insurance In review" at bounding box center [285, 43] width 468 height 13
click at [732, 20] on div "New notification" at bounding box center [742, 18] width 46 height 9
click at [491, 136] on link "Back to dashboard" at bounding box center [479, 135] width 77 height 20
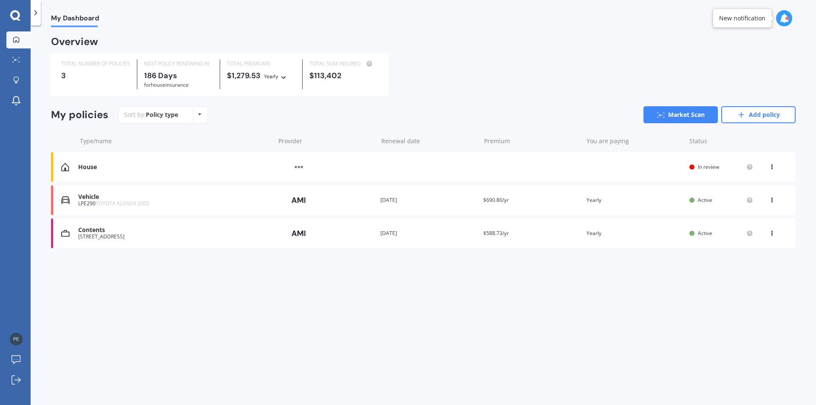
click at [772, 168] on icon at bounding box center [772, 165] width 6 height 5
click at [747, 184] on div "View policy" at bounding box center [753, 183] width 84 height 17
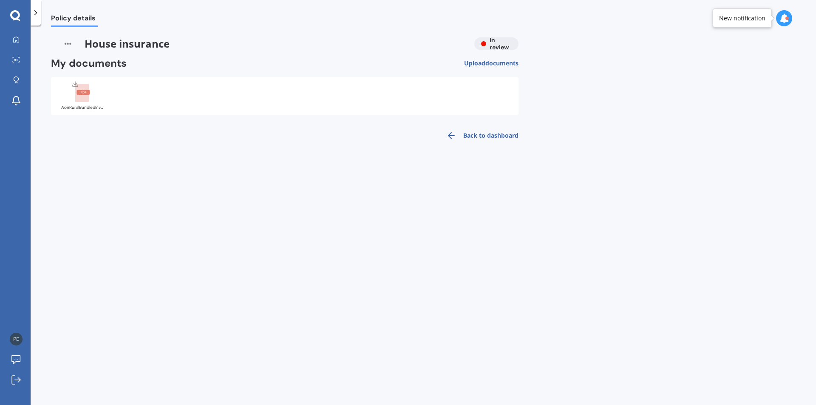
click at [470, 136] on link "Back to dashboard" at bounding box center [479, 135] width 77 height 20
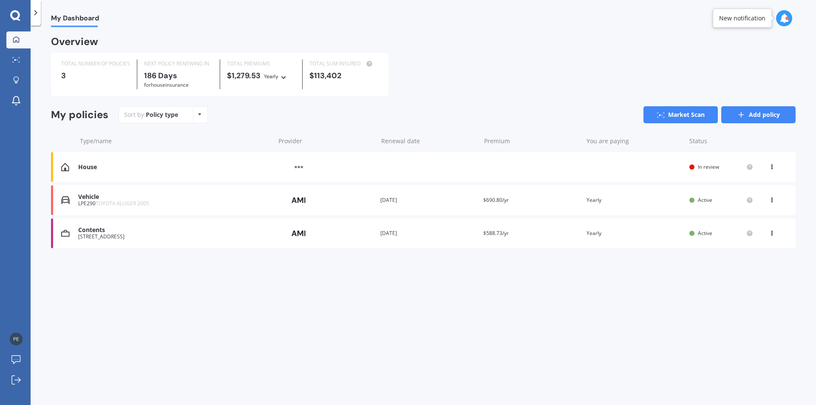
click at [744, 115] on line at bounding box center [741, 115] width 5 height 0
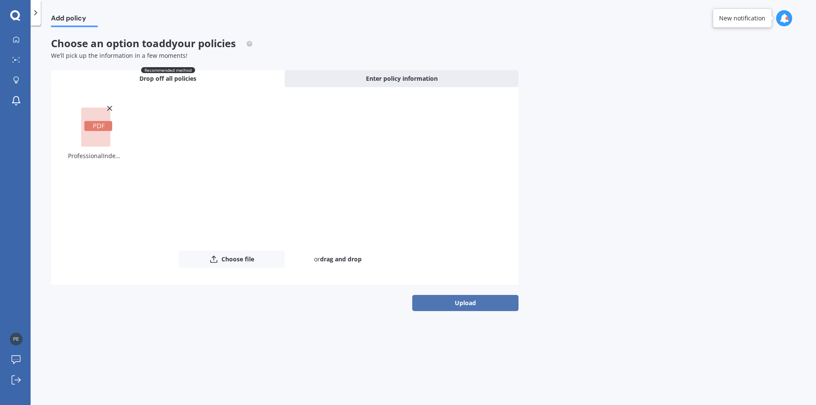
click at [469, 304] on button "Upload" at bounding box center [465, 303] width 106 height 16
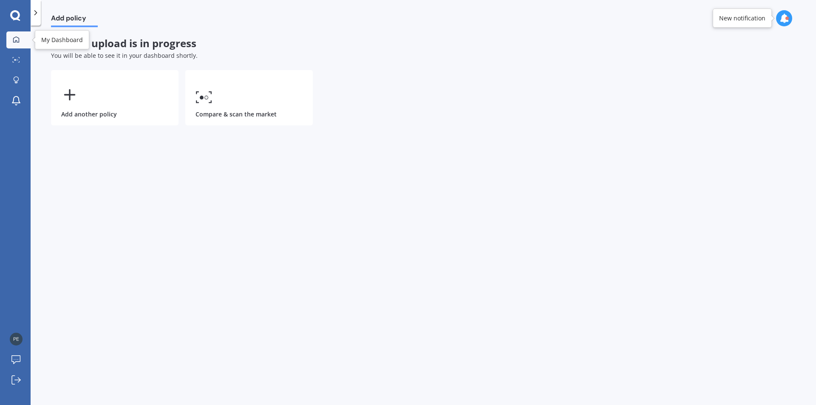
click at [17, 43] on div at bounding box center [16, 40] width 13 height 8
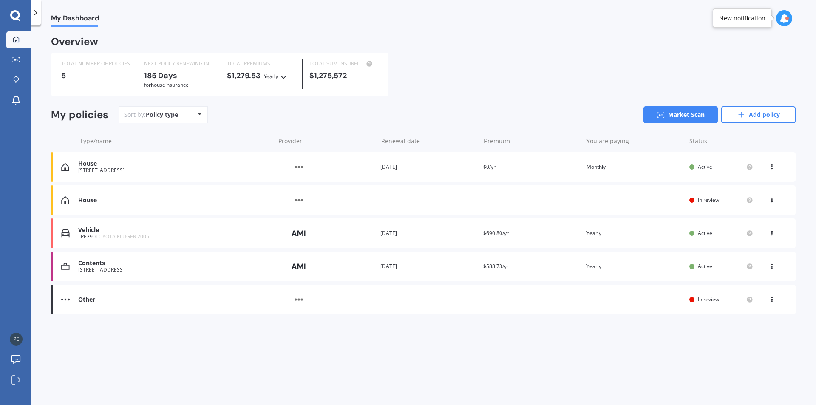
click at [105, 172] on div "[STREET_ADDRESS]" at bounding box center [174, 170] width 193 height 6
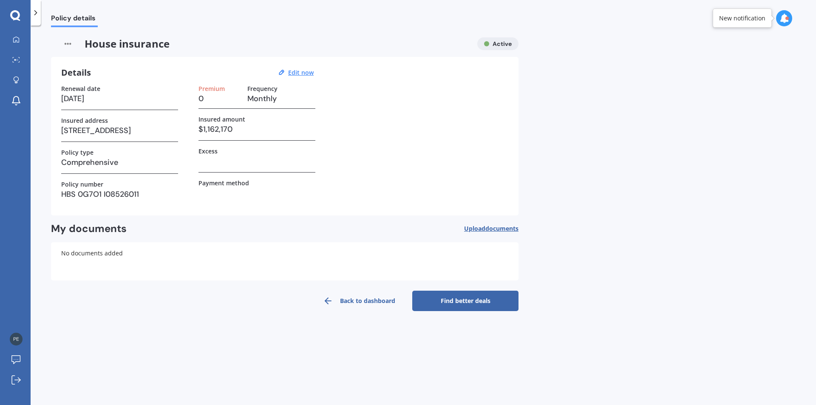
click at [458, 300] on link "Find better deals" at bounding box center [465, 301] width 106 height 20
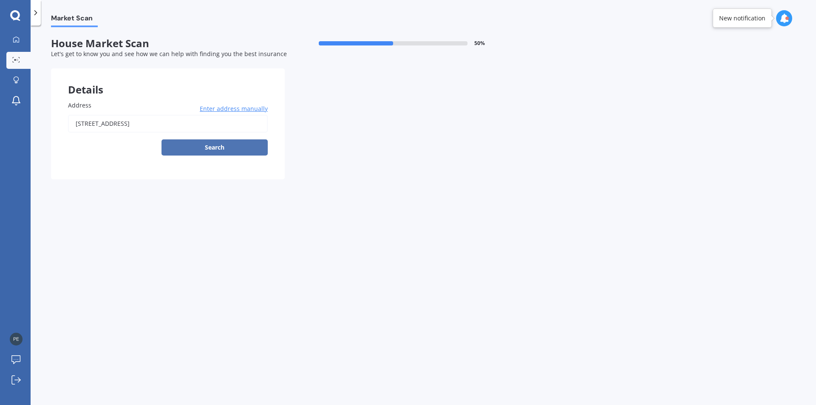
click at [217, 149] on button "Search" at bounding box center [215, 147] width 106 height 16
type input "[STREET_ADDRESS]"
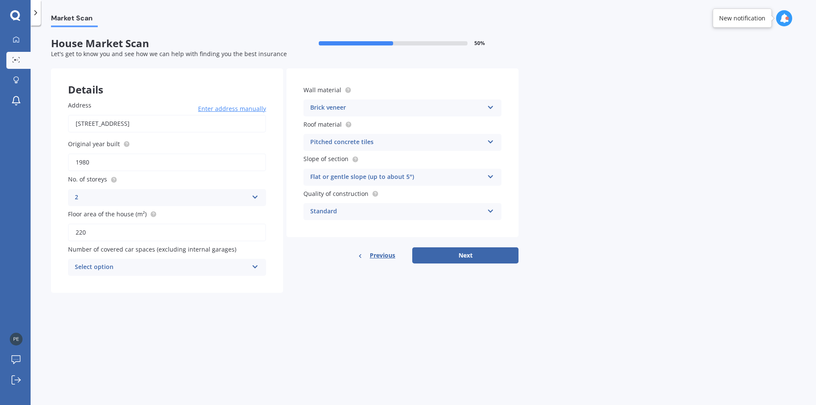
click at [254, 267] on icon at bounding box center [255, 265] width 7 height 6
click at [99, 315] on div "2" at bounding box center [166, 314] width 197 height 15
click at [90, 161] on input "1980" at bounding box center [167, 162] width 198 height 18
type input "1986"
click at [157, 312] on div "Market Scan House Market Scan 50 % Let's get to know you and see how we can hel…" at bounding box center [424, 217] width 786 height 380
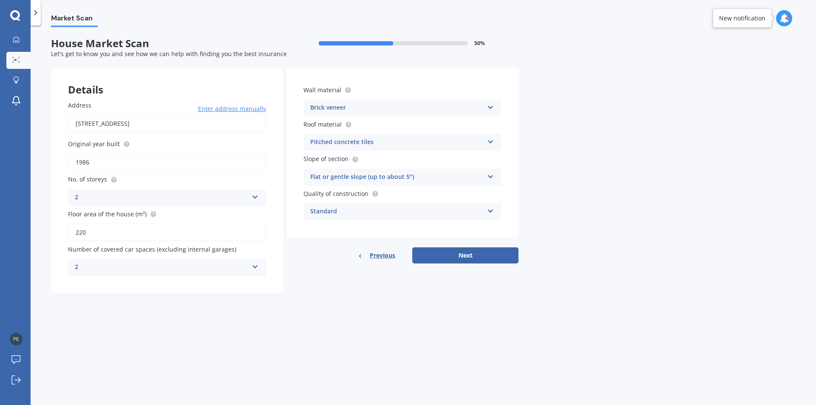
click at [491, 178] on icon at bounding box center [490, 175] width 7 height 6
click at [468, 253] on button "Next" at bounding box center [465, 255] width 106 height 16
select select "06"
select select "12"
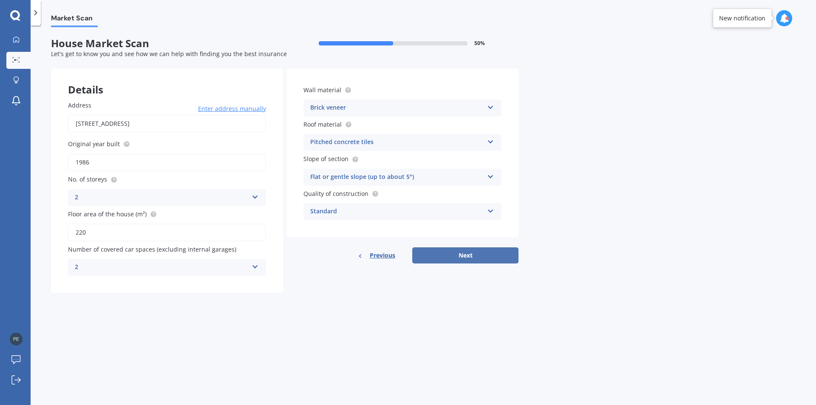
select select "1954"
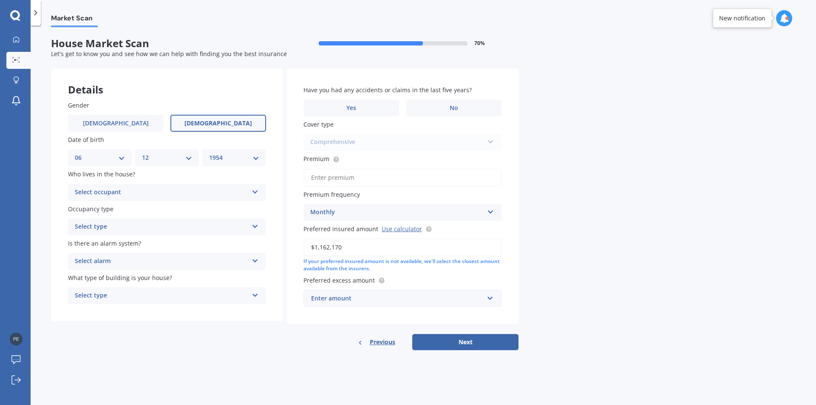
click at [253, 192] on icon at bounding box center [255, 190] width 7 height 6
click at [195, 206] on div "Owner" at bounding box center [166, 208] width 197 height 15
click at [256, 224] on icon at bounding box center [255, 225] width 7 height 6
click at [165, 244] on div "Permanent" at bounding box center [166, 243] width 197 height 15
click at [252, 261] on icon at bounding box center [255, 259] width 7 height 6
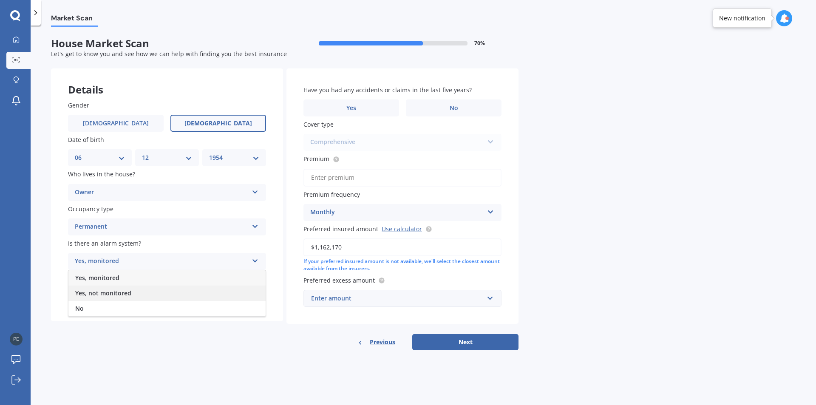
click at [117, 293] on span "Yes, not monitored" at bounding box center [103, 293] width 56 height 8
click at [254, 295] on icon at bounding box center [255, 294] width 7 height 6
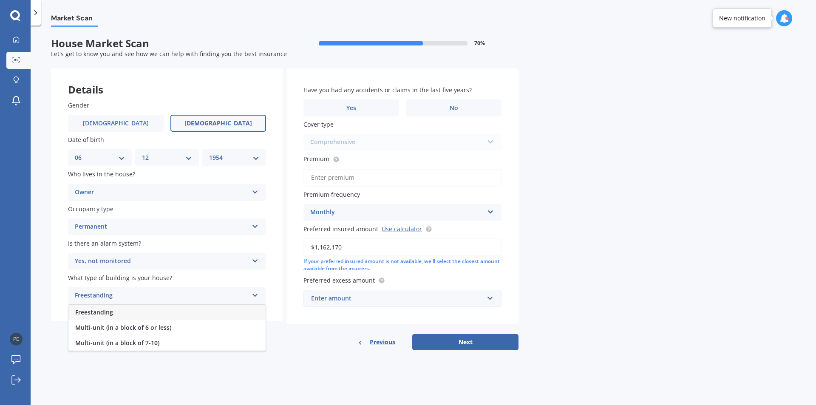
click at [130, 315] on div "Freestanding" at bounding box center [166, 312] width 197 height 15
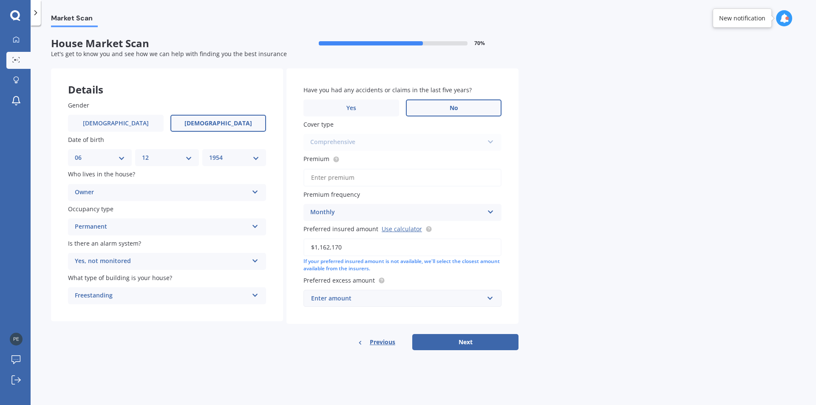
click at [454, 109] on span "No" at bounding box center [454, 108] width 9 height 7
click at [0, 0] on input "No" at bounding box center [0, 0] width 0 height 0
click at [490, 142] on div "Comprehensive Comprehensive" at bounding box center [403, 142] width 198 height 17
click at [409, 177] on input "Premium" at bounding box center [403, 178] width 198 height 18
click at [600, 193] on div "Market Scan House Market Scan 70 % Let's get to know you and see how we can hel…" at bounding box center [424, 217] width 786 height 380
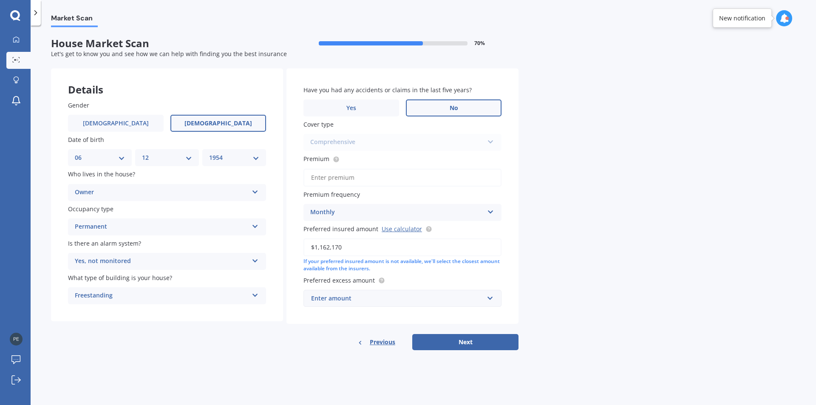
click at [374, 182] on input "Premium" at bounding box center [403, 178] width 198 height 18
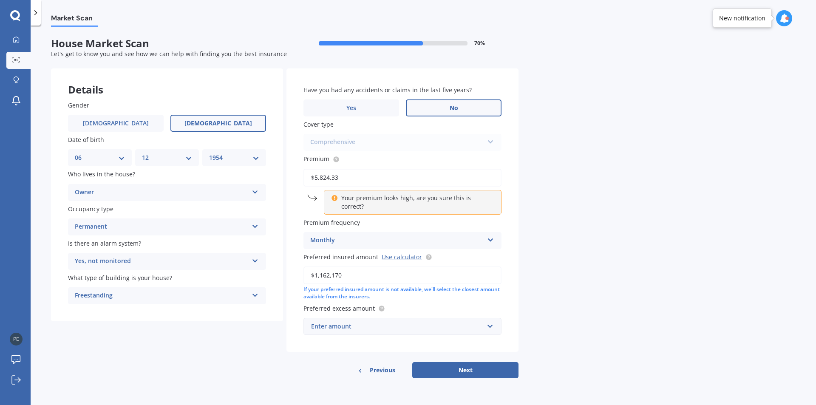
type input "$5,824.33"
click at [400, 200] on p "Your premium looks high, are you sure this is correct?" at bounding box center [416, 202] width 150 height 17
click at [492, 235] on icon at bounding box center [490, 238] width 7 height 6
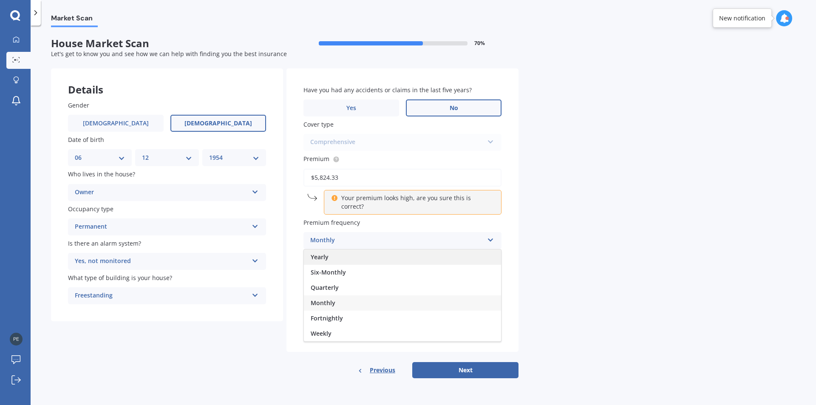
click at [399, 250] on div "Yearly" at bounding box center [402, 257] width 197 height 15
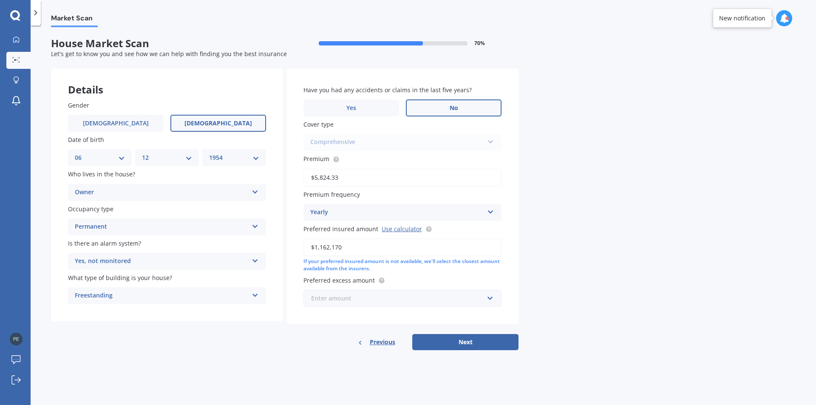
click at [490, 298] on input "text" at bounding box center [399, 298] width 190 height 16
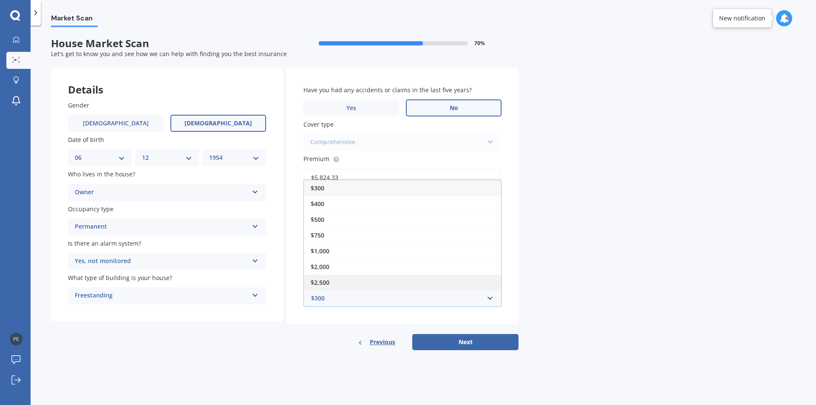
click at [326, 282] on span "$2,500" at bounding box center [320, 282] width 19 height 8
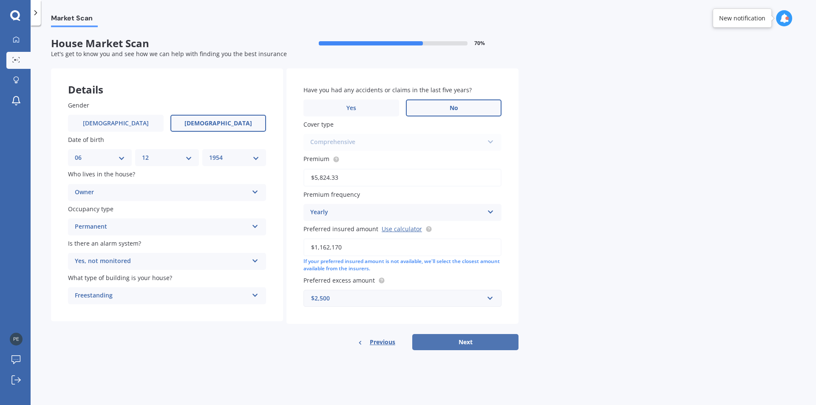
click at [469, 342] on button "Next" at bounding box center [465, 342] width 106 height 16
select select "06"
select select "12"
select select "1954"
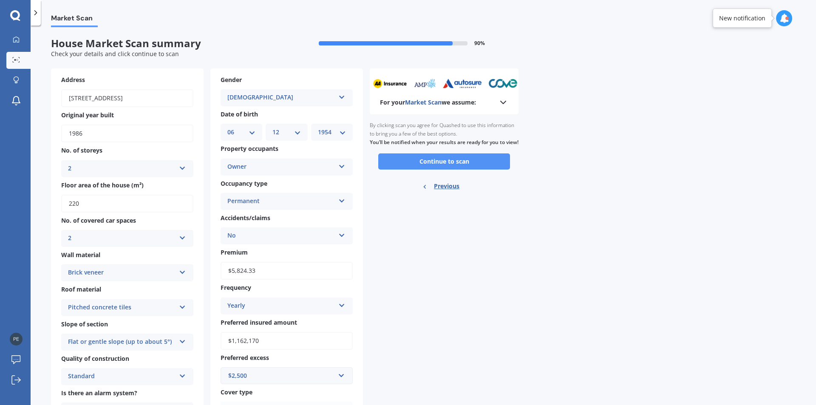
click at [442, 170] on button "Continue to scan" at bounding box center [444, 161] width 132 height 16
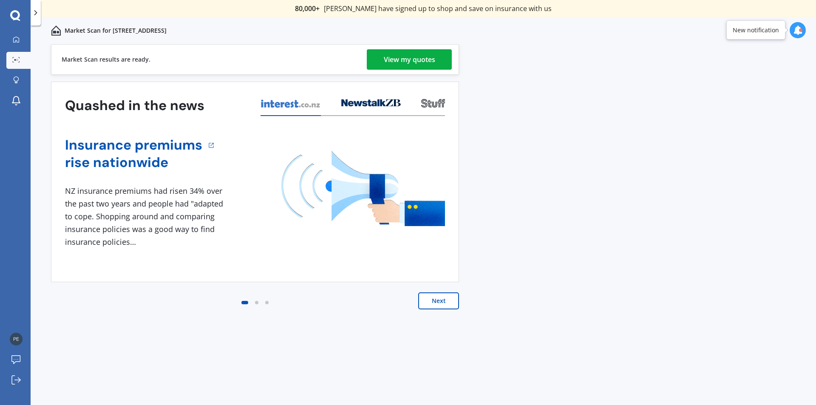
click at [414, 62] on div "View my quotes" at bounding box center [409, 59] width 51 height 20
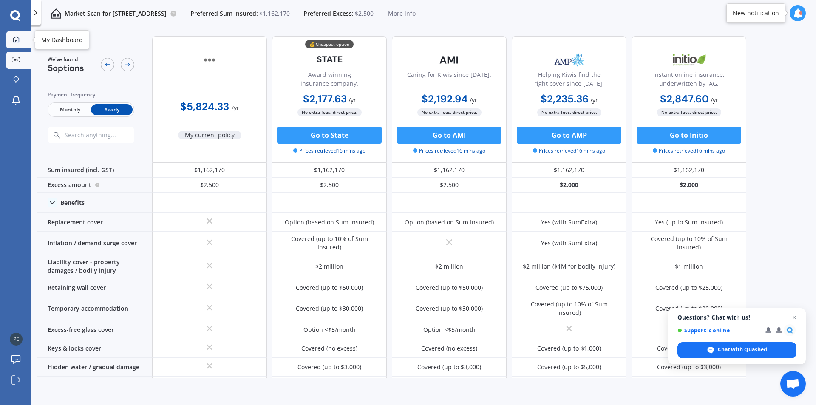
click at [17, 42] on icon at bounding box center [16, 39] width 7 height 7
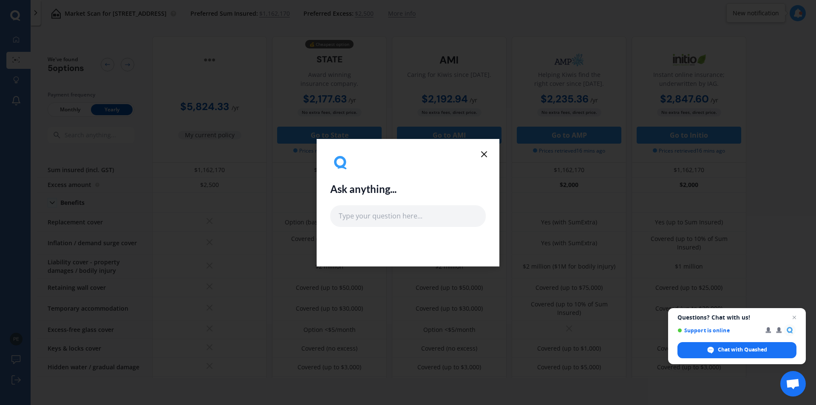
click at [487, 154] on icon at bounding box center [484, 154] width 10 height 10
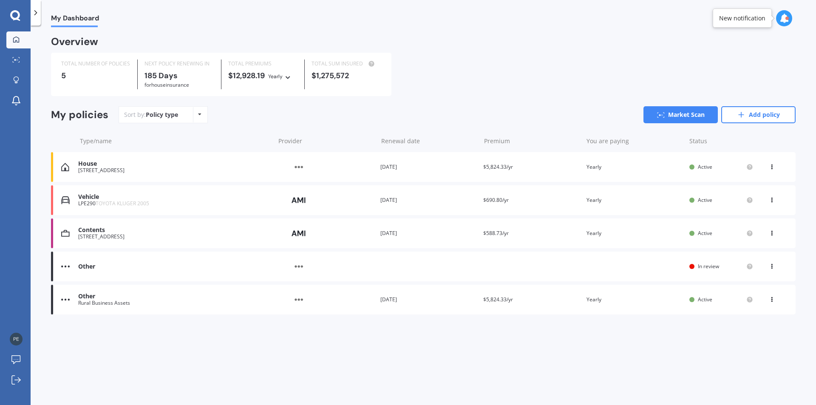
click at [88, 300] on div "Other" at bounding box center [174, 296] width 193 height 7
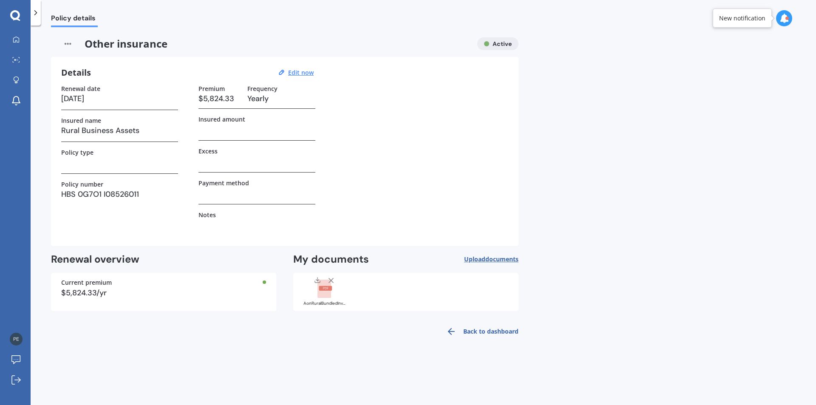
click at [91, 165] on h3 at bounding box center [119, 162] width 117 height 13
click at [305, 73] on u "Edit now" at bounding box center [301, 72] width 26 height 8
select select "31"
select select "03"
select select "2026"
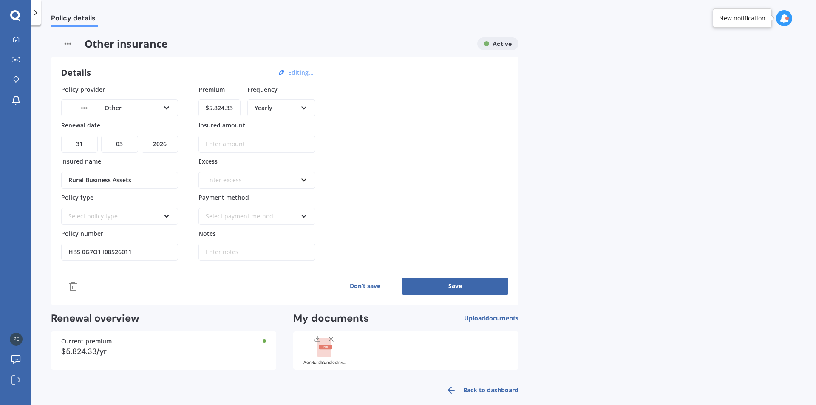
click at [167, 218] on icon at bounding box center [166, 215] width 7 height 6
click at [265, 146] on input "Insured amount" at bounding box center [257, 144] width 117 height 17
drag, startPoint x: 237, startPoint y: 143, endPoint x: 213, endPoint y: 145, distance: 23.9
click at [213, 145] on input "$1,023,134" at bounding box center [257, 144] width 117 height 17
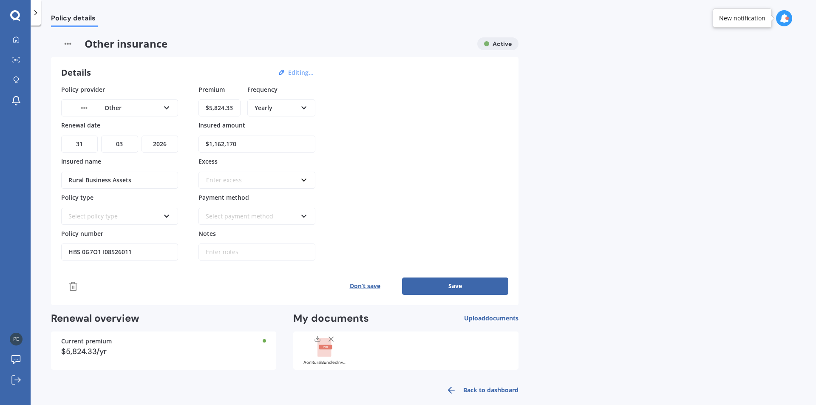
type input "$1,162,170"
click at [303, 179] on input "text" at bounding box center [253, 180] width 109 height 16
type input "500"
click at [268, 197] on div "$ 500" at bounding box center [257, 196] width 116 height 16
click at [301, 215] on icon at bounding box center [304, 215] width 7 height 6
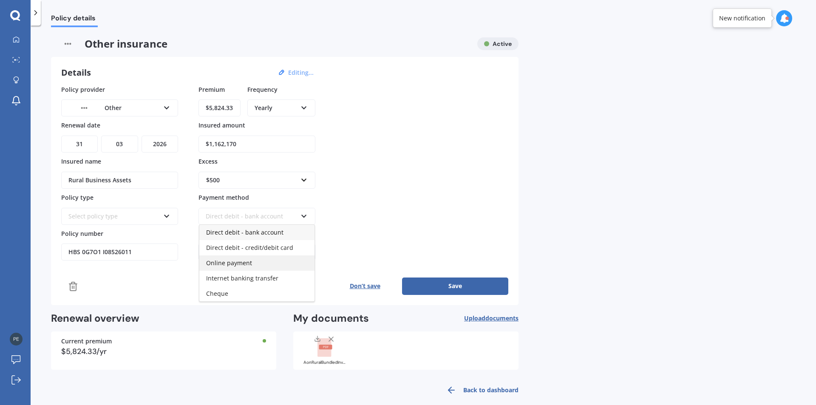
click at [245, 263] on span "Online payment" at bounding box center [229, 263] width 46 height 8
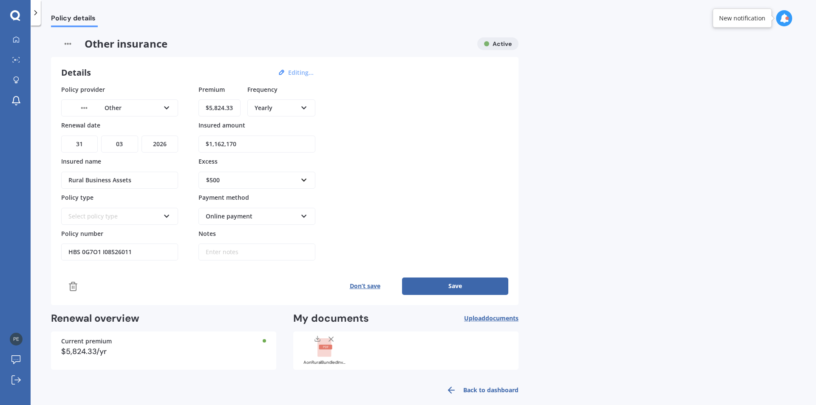
scroll to position [11, 0]
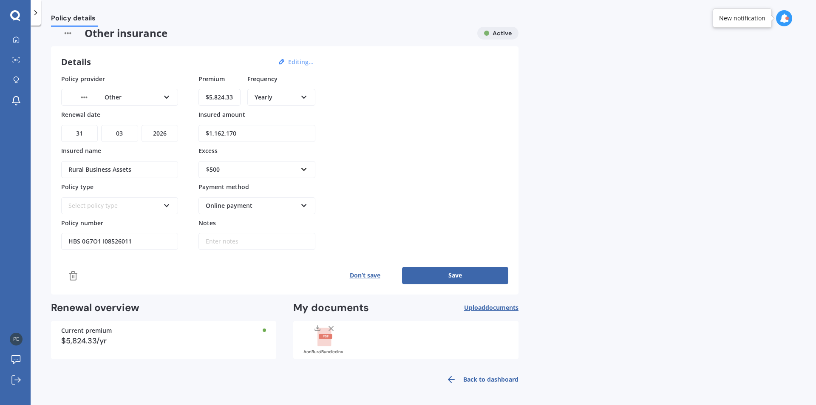
click at [214, 243] on input "Notes" at bounding box center [257, 241] width 117 height 17
type input "access bridge etc"
click at [457, 276] on button "Save" at bounding box center [455, 275] width 106 height 17
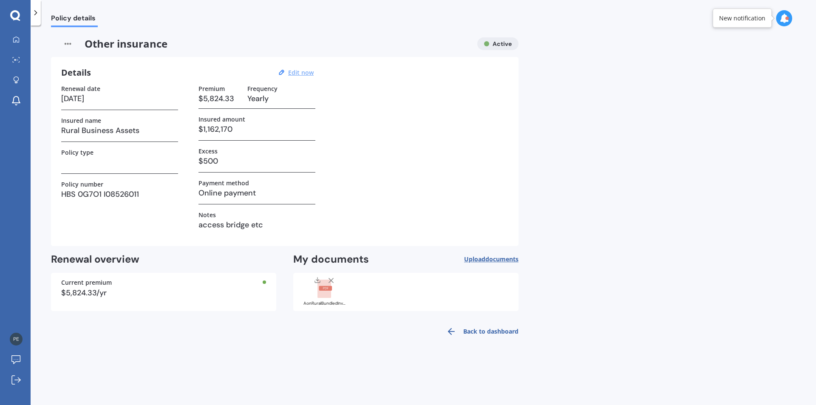
scroll to position [0, 0]
click at [485, 332] on link "Back to dashboard" at bounding box center [479, 331] width 77 height 20
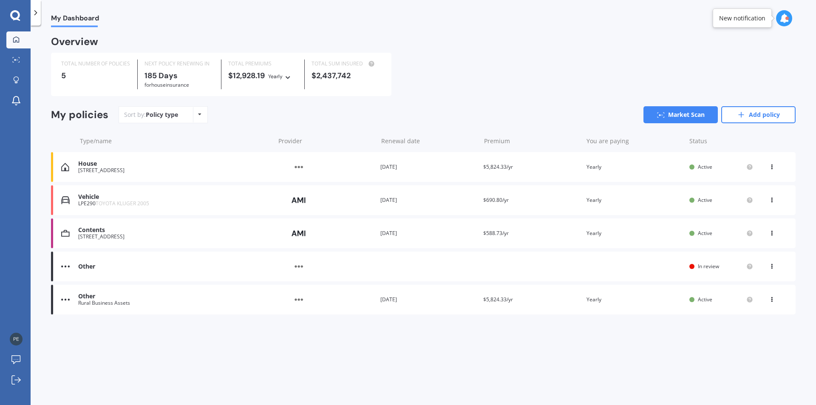
click at [125, 306] on div "Rural Business Assets" at bounding box center [174, 303] width 193 height 6
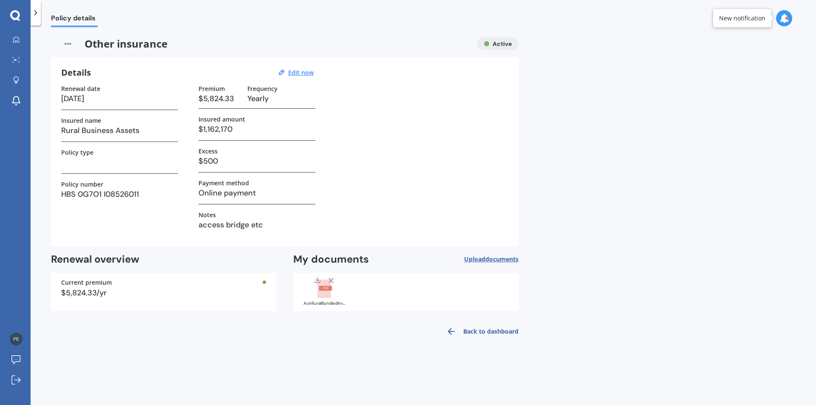
click at [475, 332] on link "Back to dashboard" at bounding box center [479, 331] width 77 height 20
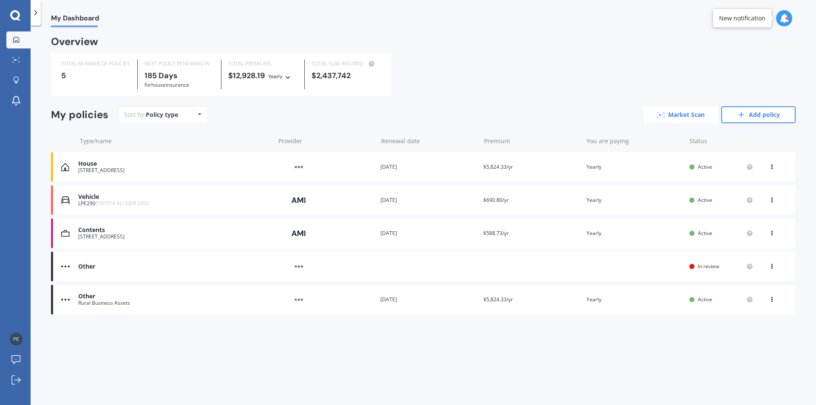
click at [686, 116] on link "Market Scan" at bounding box center [681, 114] width 74 height 17
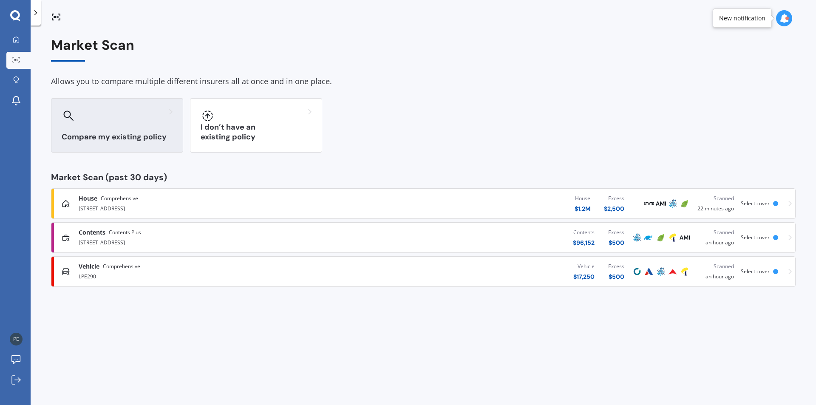
click at [105, 126] on div "Compare my existing policy" at bounding box center [117, 125] width 132 height 54
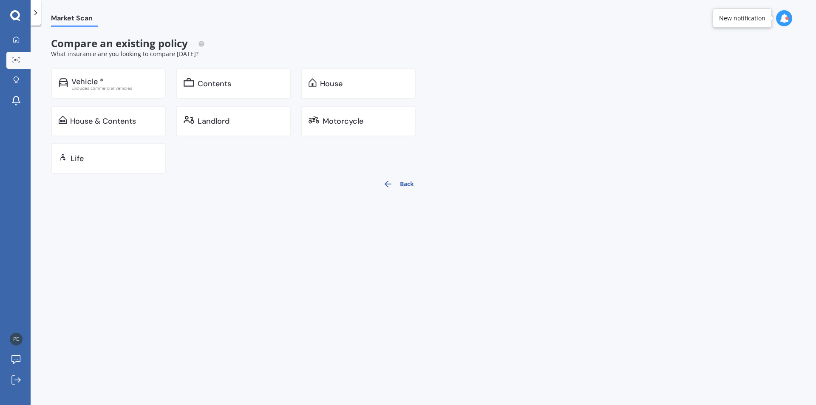
click at [400, 184] on button "Back" at bounding box center [398, 184] width 41 height 20
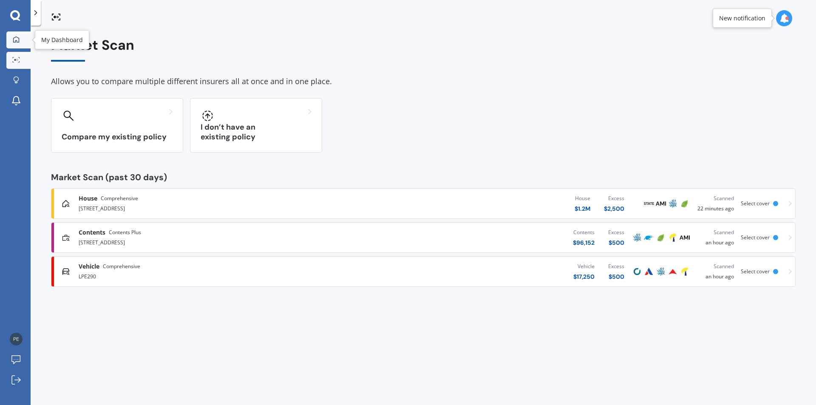
click at [14, 39] on icon at bounding box center [16, 39] width 7 height 7
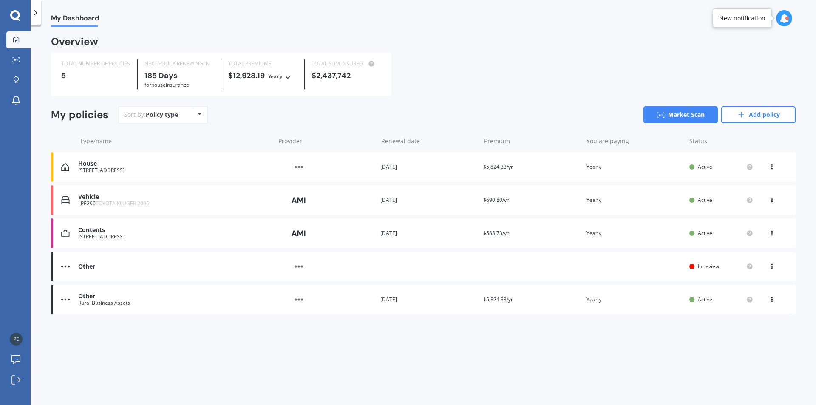
click at [771, 301] on icon at bounding box center [772, 297] width 6 height 5
click at [595, 367] on div "My Dashboard Overview TOTAL NUMBER OF POLICIES 5 NEXT POLICY RENEWING [DATE] fo…" at bounding box center [424, 217] width 786 height 380
click at [156, 304] on div "Rural Business Assets" at bounding box center [174, 303] width 193 height 6
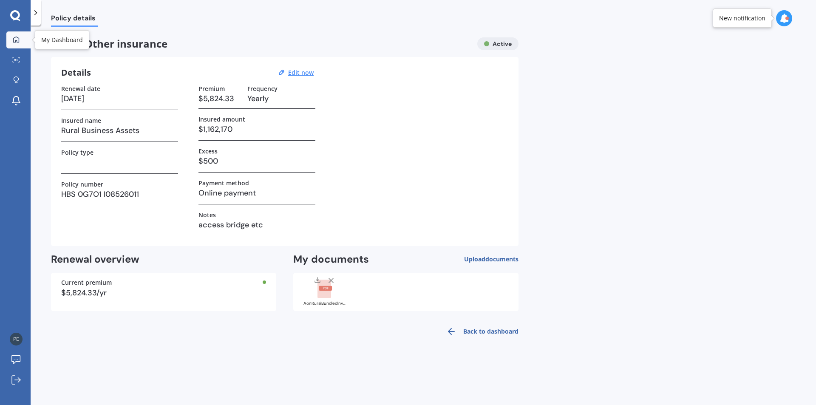
click at [13, 38] on div at bounding box center [16, 40] width 13 height 8
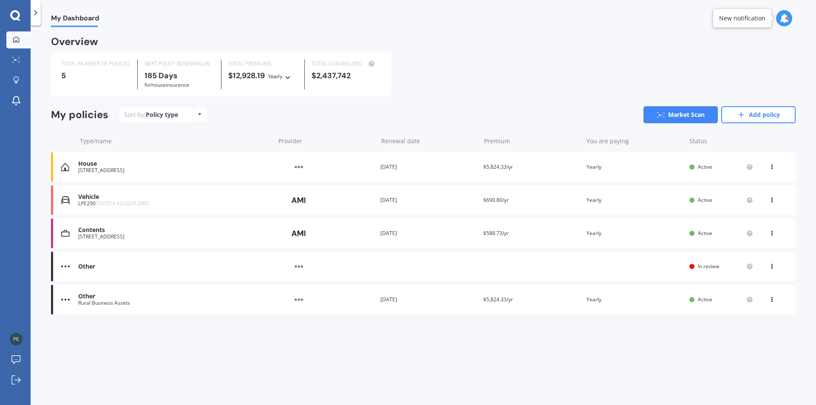
click at [157, 273] on div "Other Provider Renewal date Premium You are paying Status In review View option…" at bounding box center [423, 267] width 745 height 30
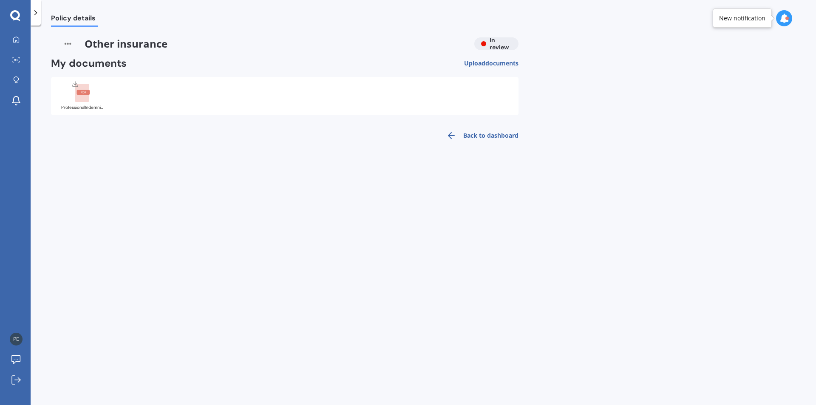
click at [486, 64] on span "documents" at bounding box center [501, 63] width 33 height 8
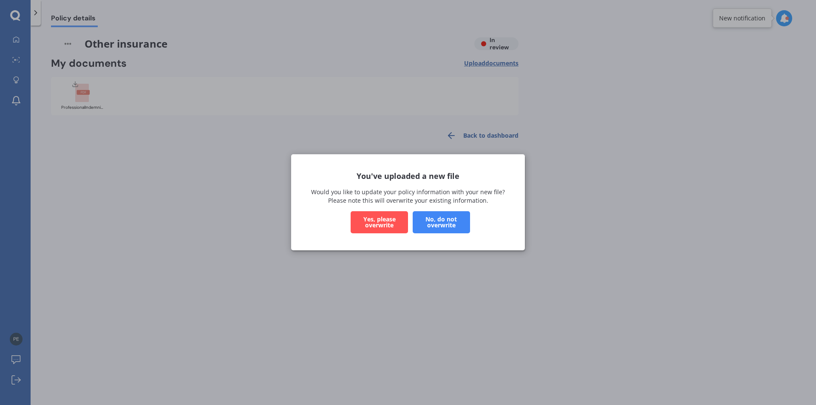
click at [437, 224] on button "No, do not overwrite" at bounding box center [441, 223] width 57 height 22
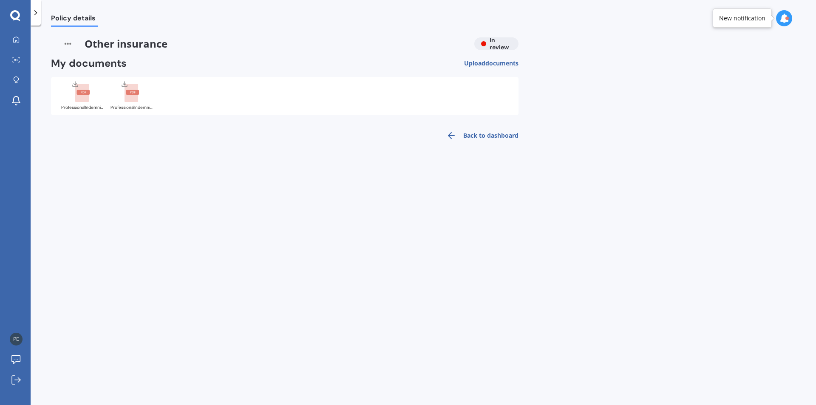
click at [83, 100] on rect at bounding box center [82, 93] width 14 height 19
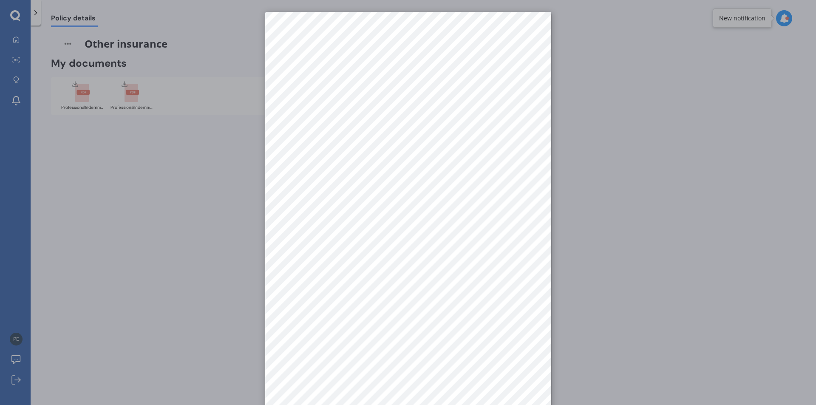
click at [135, 90] on div at bounding box center [408, 202] width 816 height 405
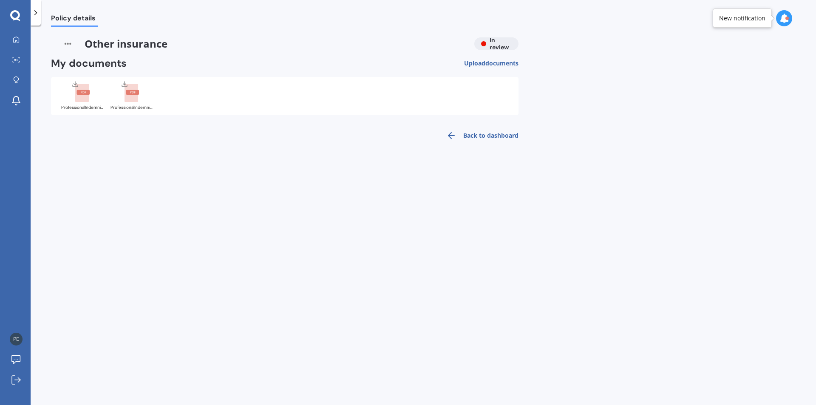
click at [135, 90] on rect at bounding box center [132, 93] width 14 height 19
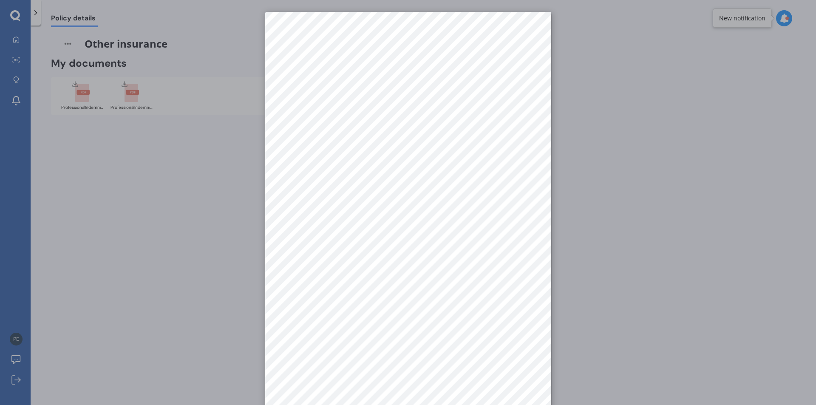
click at [71, 153] on div at bounding box center [408, 202] width 816 height 405
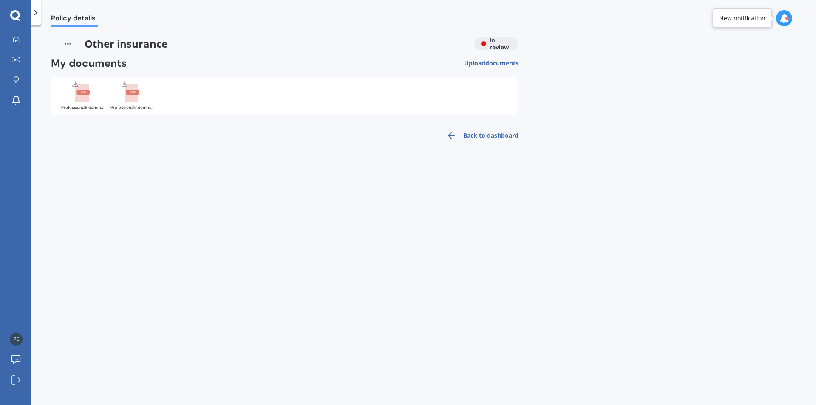
click at [474, 135] on link "Back to dashboard" at bounding box center [479, 135] width 77 height 20
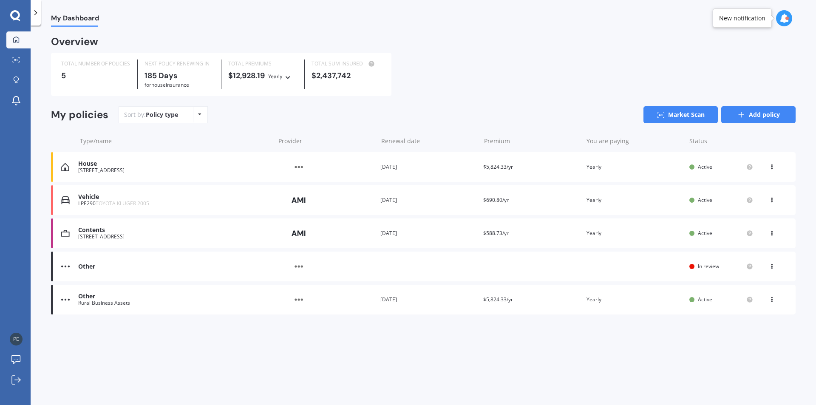
click at [753, 113] on link "Add policy" at bounding box center [758, 114] width 74 height 17
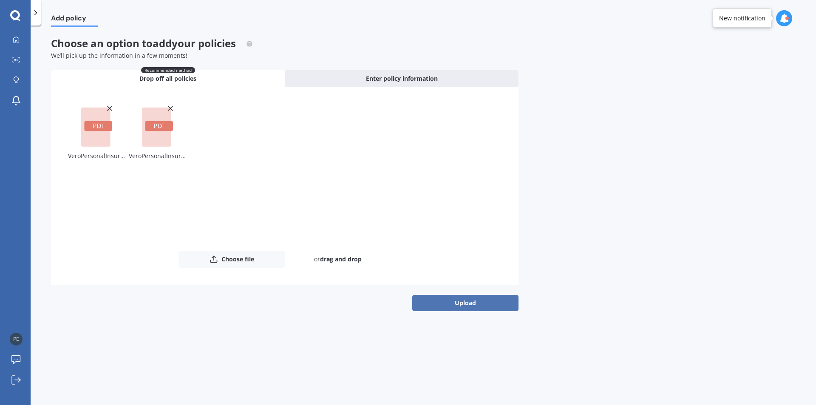
click at [470, 304] on button "Upload" at bounding box center [465, 303] width 106 height 16
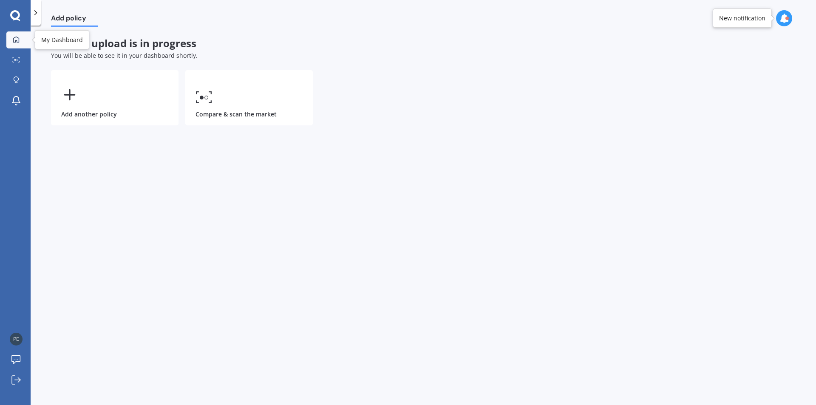
click at [19, 42] on icon at bounding box center [16, 39] width 6 height 6
